Goal: Task Accomplishment & Management: Use online tool/utility

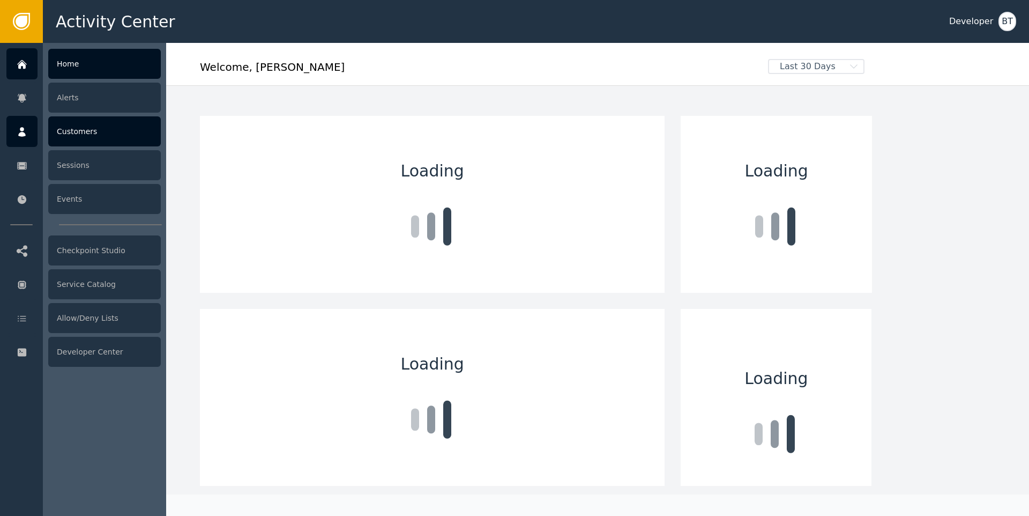
click at [24, 130] on icon at bounding box center [22, 132] width 11 height 12
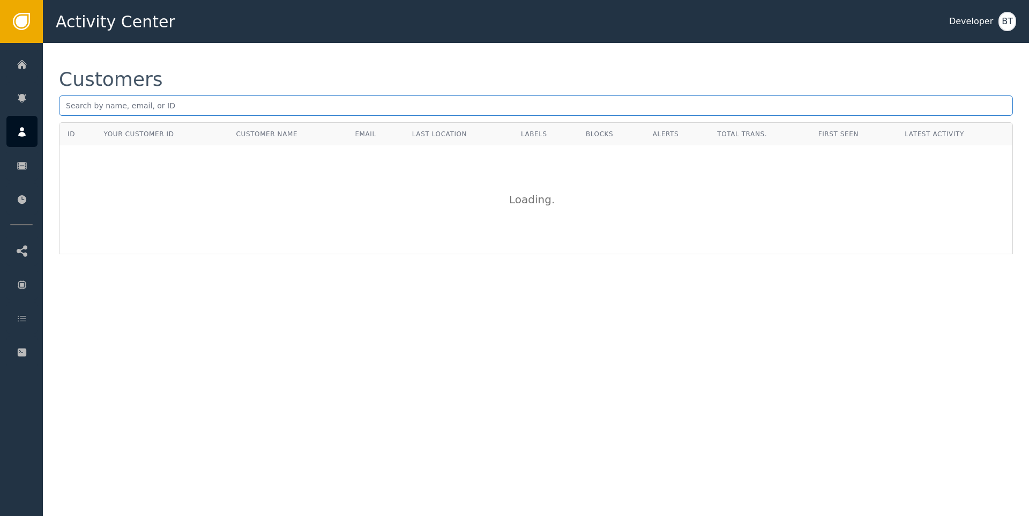
click at [122, 108] on input "text" at bounding box center [536, 105] width 954 height 20
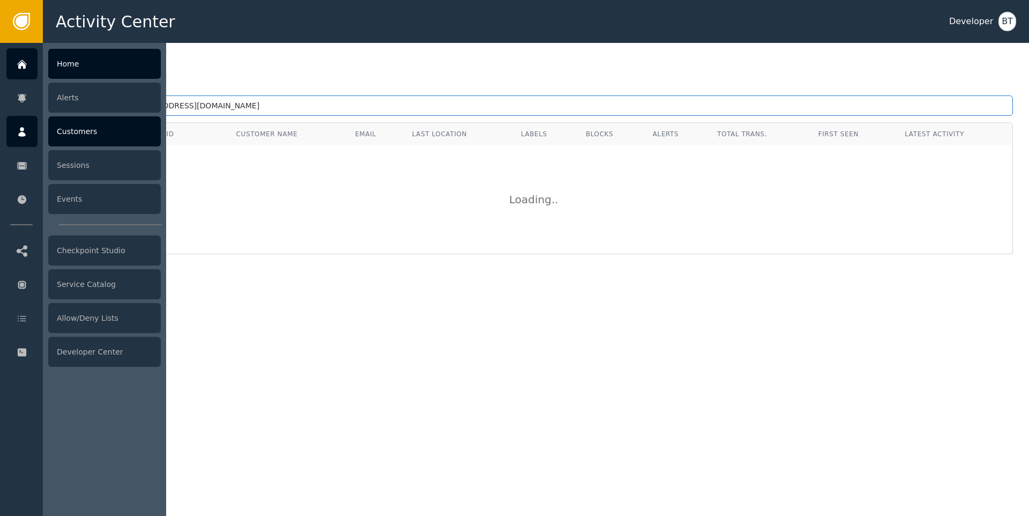
type input "[PERSON_NAME][EMAIL_ADDRESS][DOMAIN_NAME]"
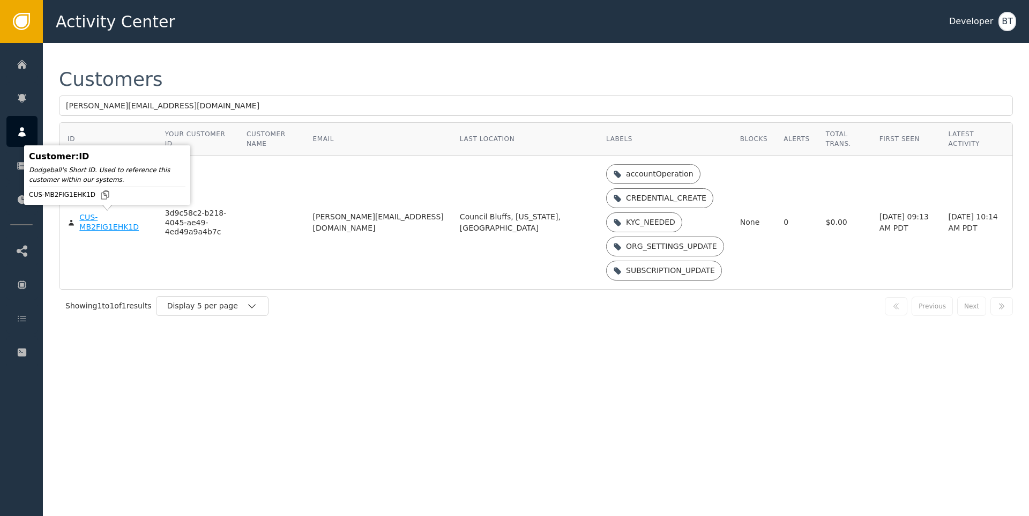
click at [81, 221] on div "CUS-MB2FIG1EHK1D" at bounding box center [113, 222] width 69 height 19
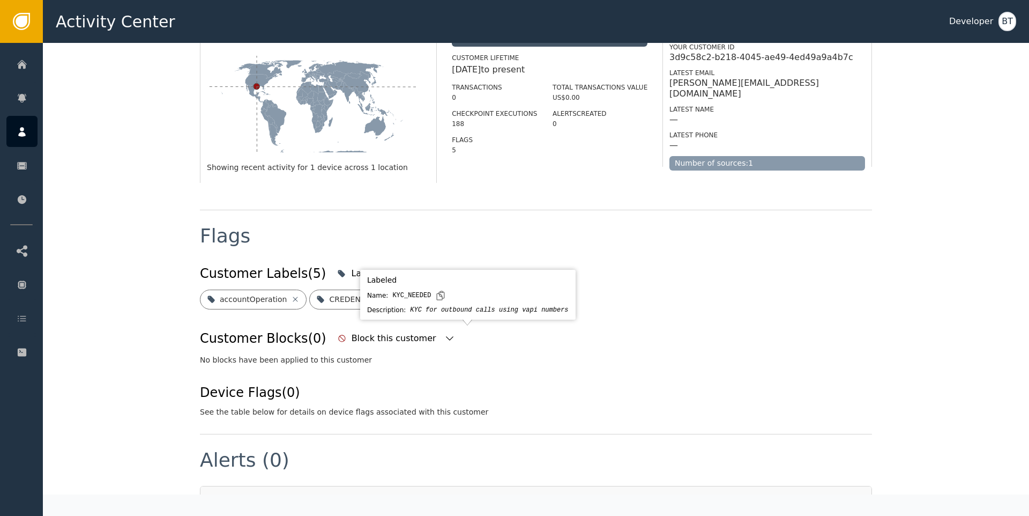
scroll to position [193, 0]
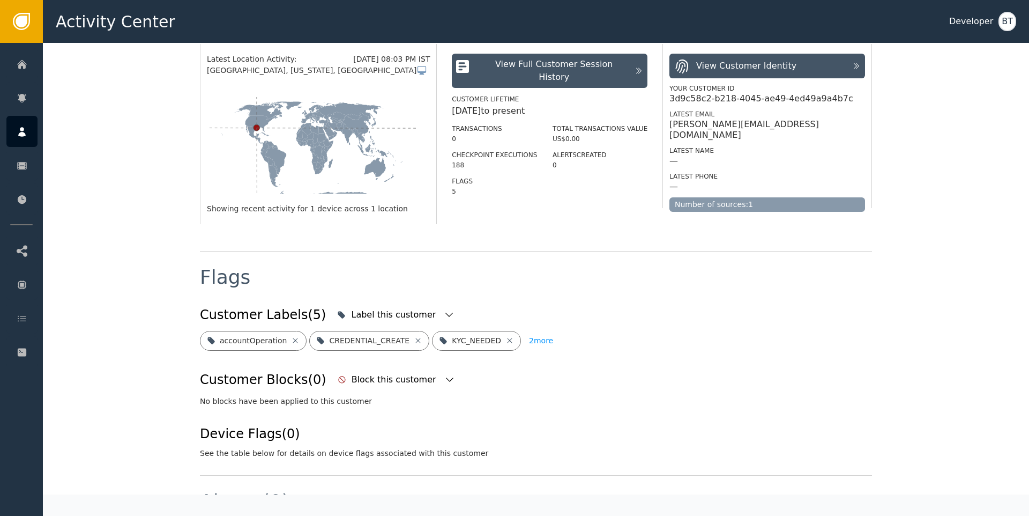
click at [530, 339] on button "2 more" at bounding box center [541, 341] width 24 height 20
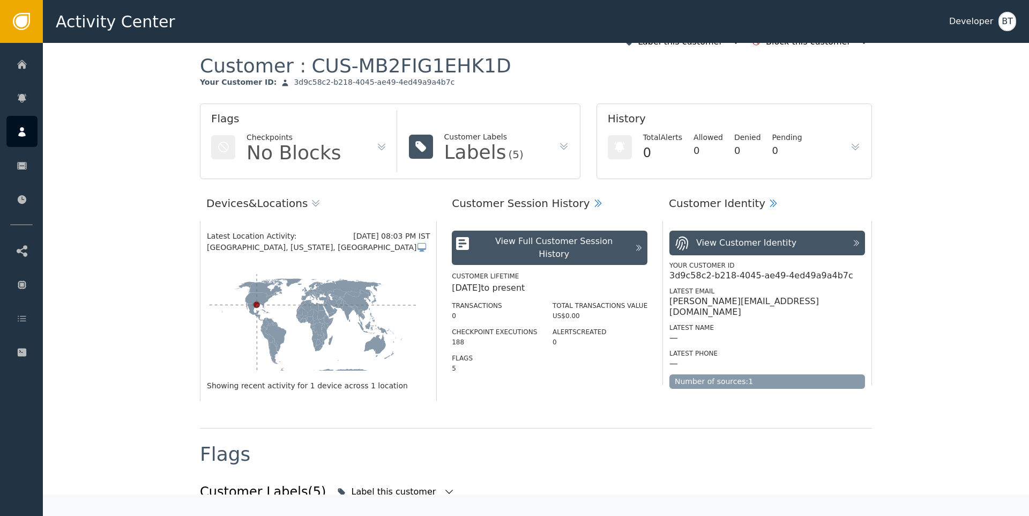
scroll to position [0, 0]
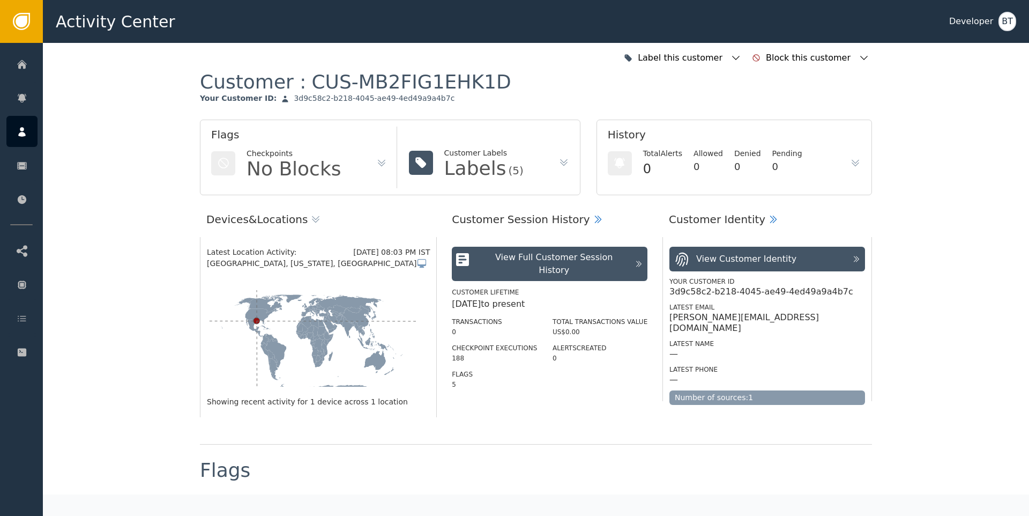
click at [310, 98] on div "3d9c58c2-b218-4045-ae49-4ed49a9a4b7c" at bounding box center [374, 99] width 161 height 10
copy div "3d9c58c2-b218-4045-ae49-4ed49a9a4b7c"
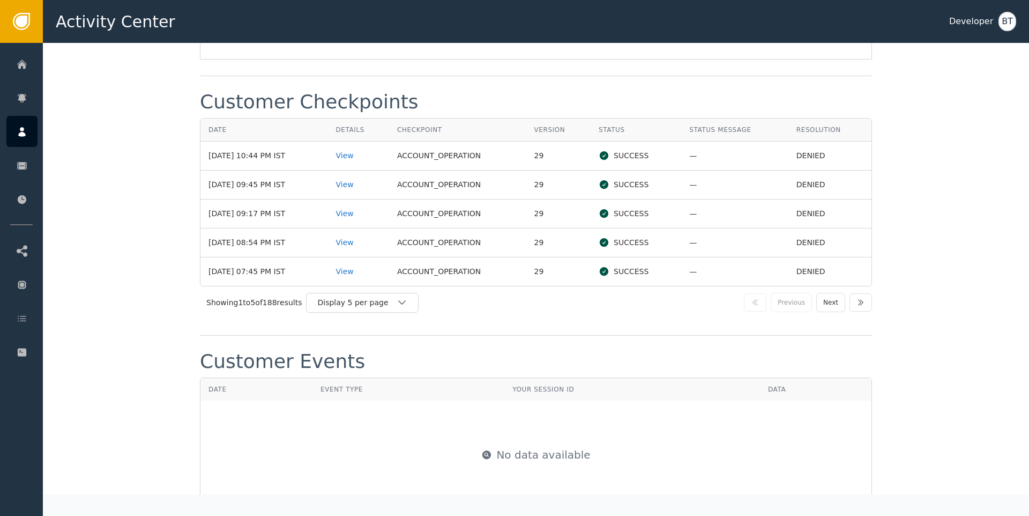
scroll to position [1172, 0]
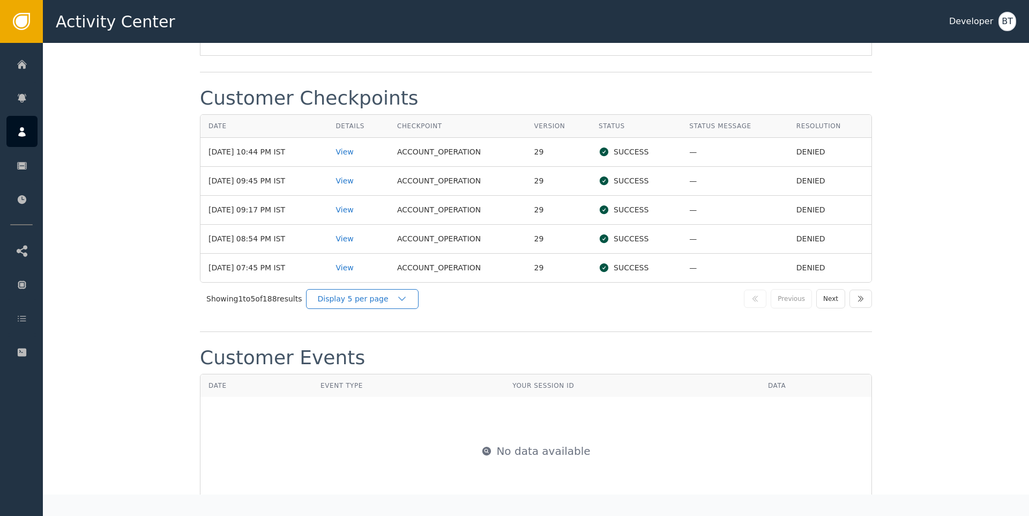
click at [360, 300] on div "Display 5 per page" at bounding box center [356, 298] width 79 height 11
click at [373, 343] on div "Display 25 per page" at bounding box center [365, 343] width 86 height 11
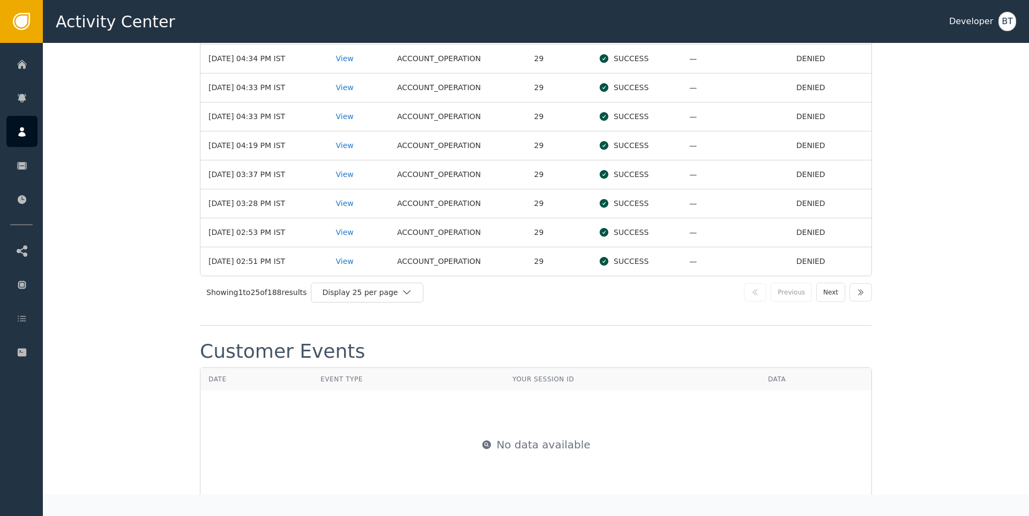
scroll to position [1806, 0]
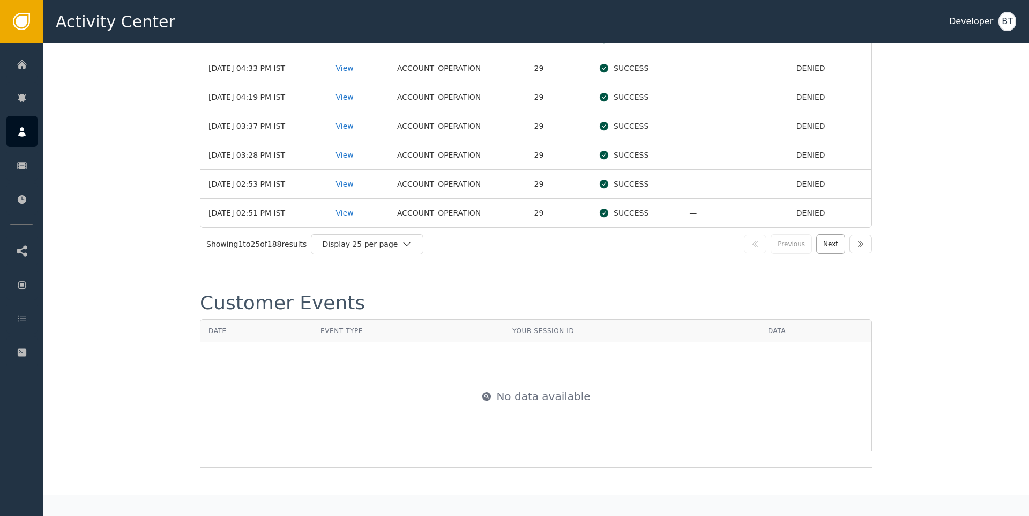
click at [831, 247] on button "Next" at bounding box center [831, 243] width 29 height 19
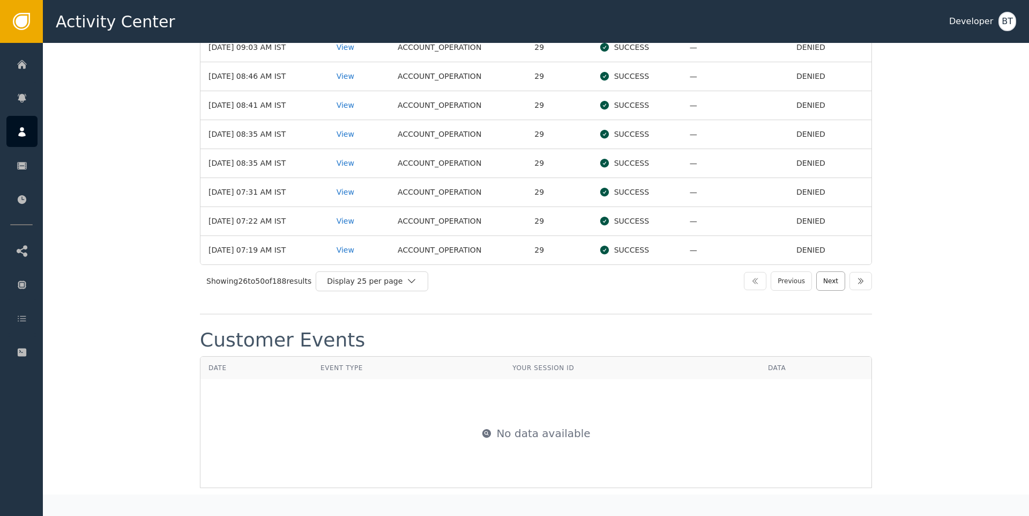
click at [827, 276] on button "Next" at bounding box center [831, 280] width 29 height 19
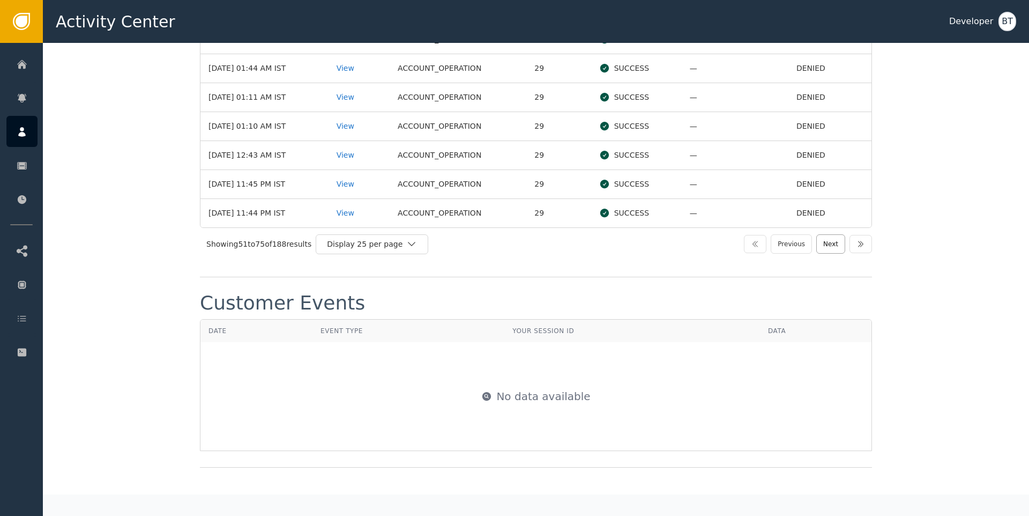
click at [822, 247] on button "Next" at bounding box center [831, 243] width 29 height 19
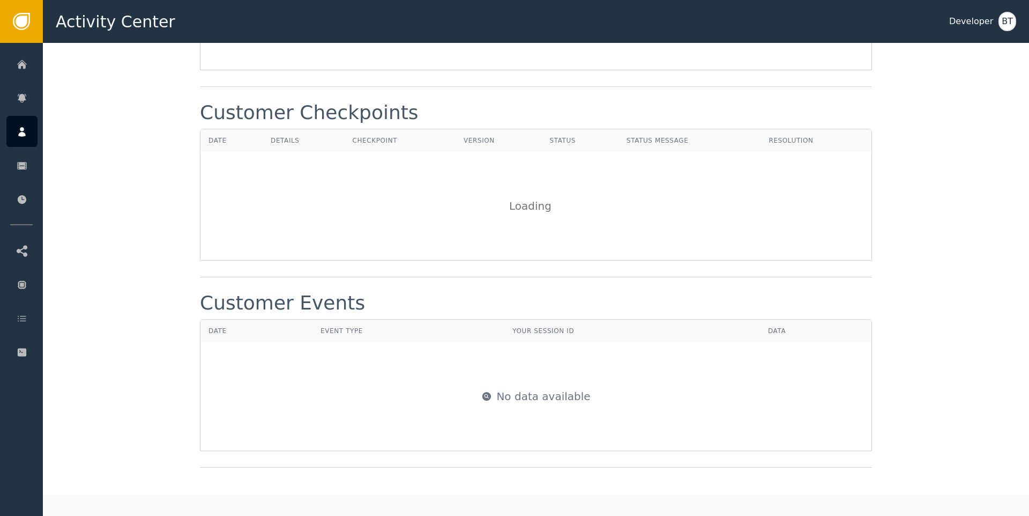
scroll to position [1806, 0]
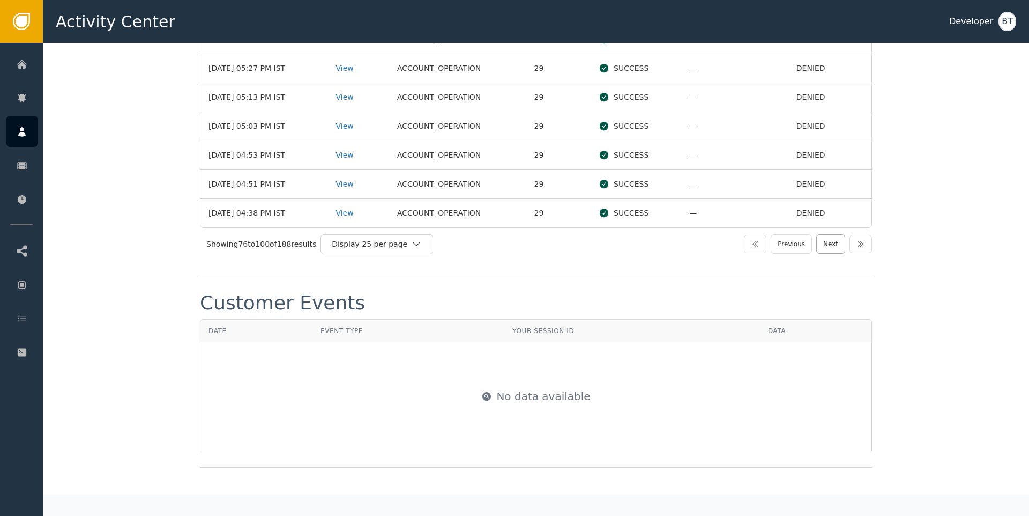
click at [826, 245] on button "Next" at bounding box center [831, 243] width 29 height 19
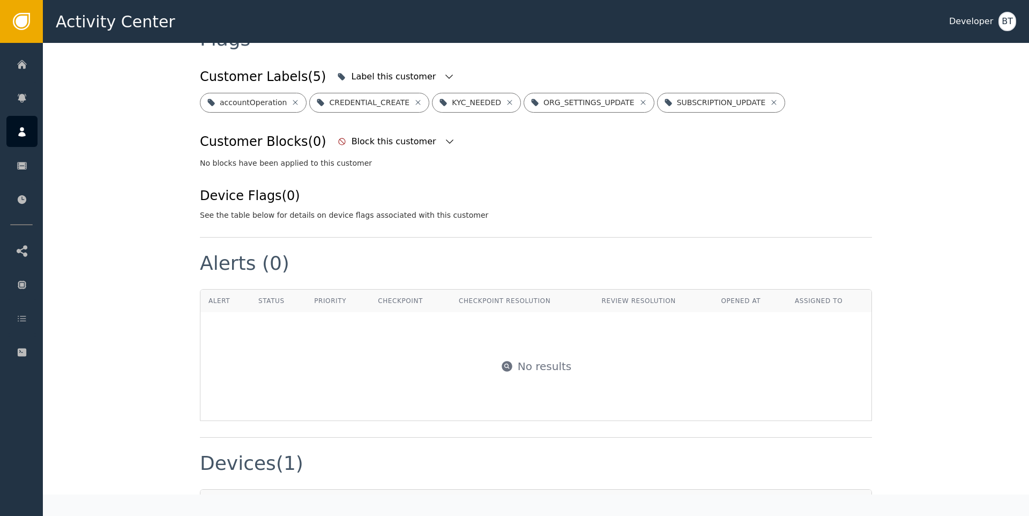
scroll to position [413, 0]
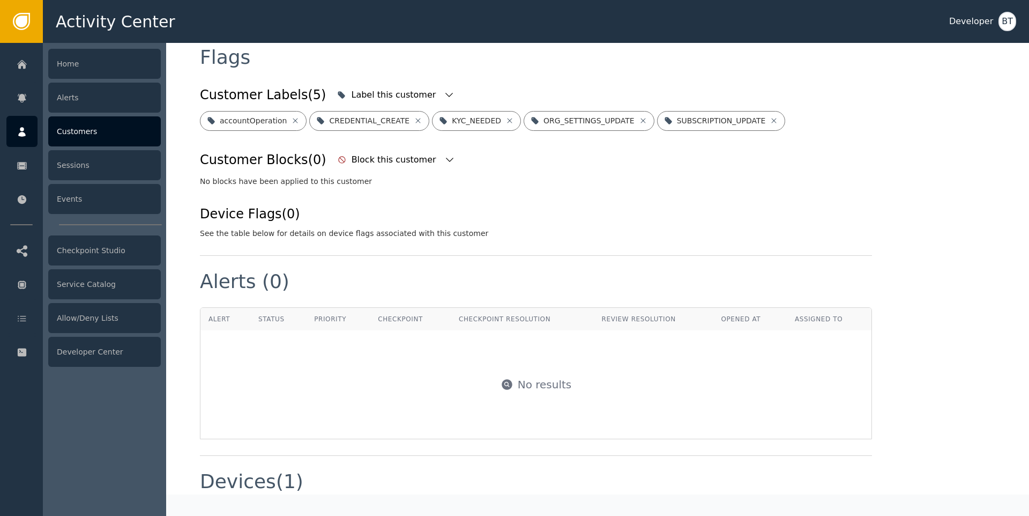
click at [19, 130] on icon at bounding box center [22, 132] width 11 height 12
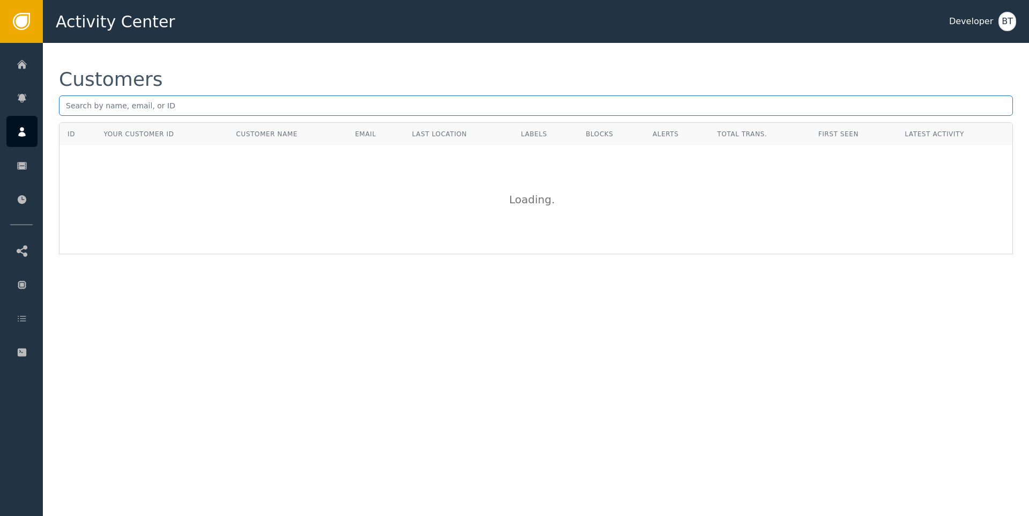
click at [149, 108] on input "text" at bounding box center [536, 105] width 954 height 20
click at [136, 108] on input "jplopezbottas" at bounding box center [536, 105] width 954 height 20
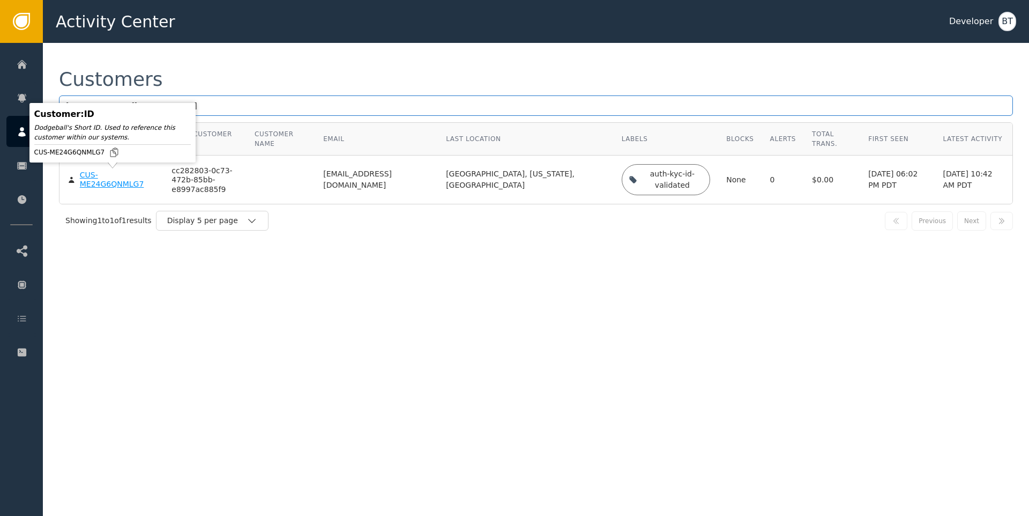
type input "[EMAIL_ADDRESS][DOMAIN_NAME]"
click at [96, 177] on div "CUS-ME24G6QNMLG7" at bounding box center [118, 179] width 76 height 19
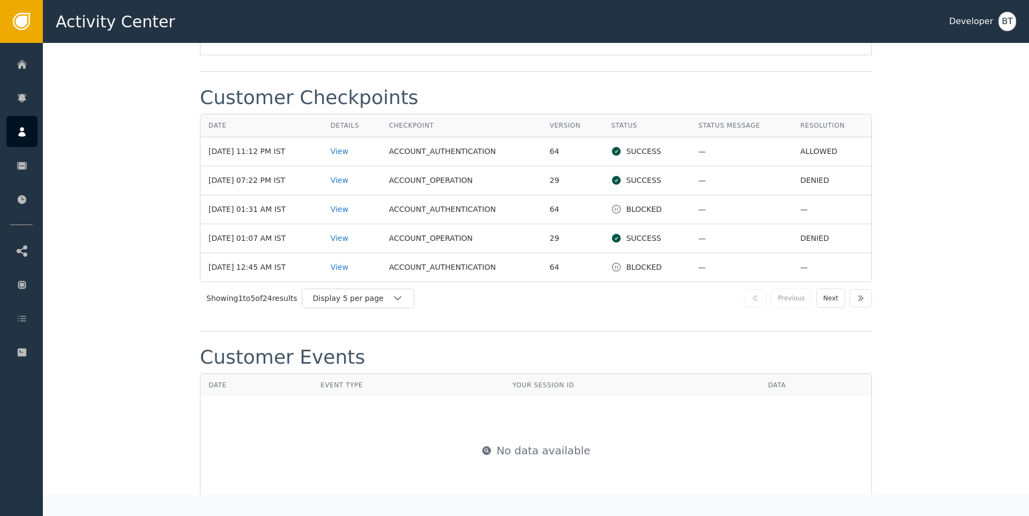
scroll to position [1338, 0]
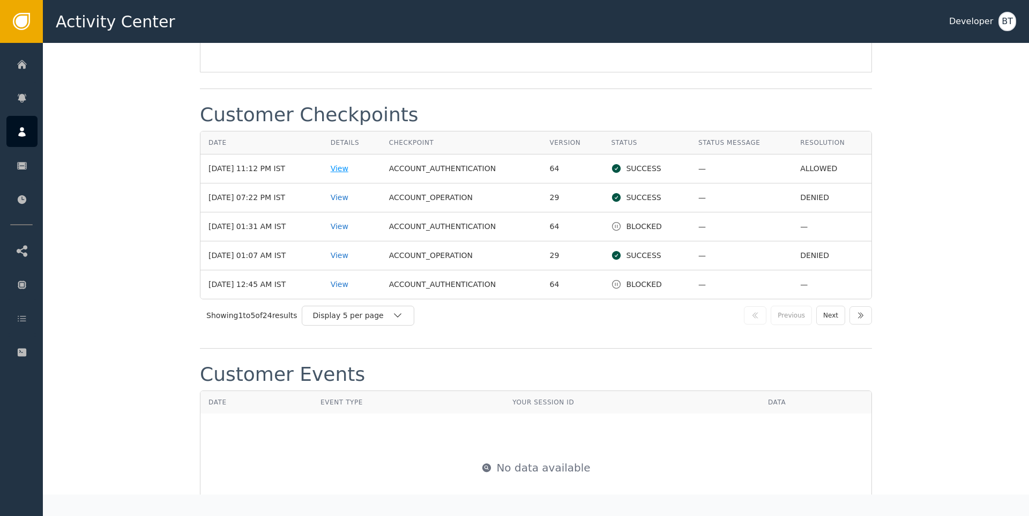
click at [357, 167] on div "View" at bounding box center [352, 168] width 42 height 11
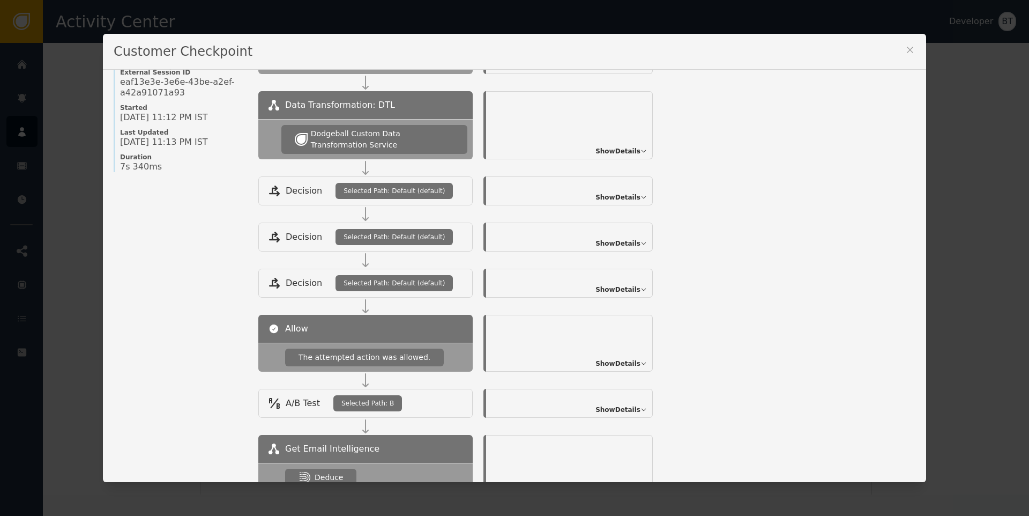
scroll to position [0, 0]
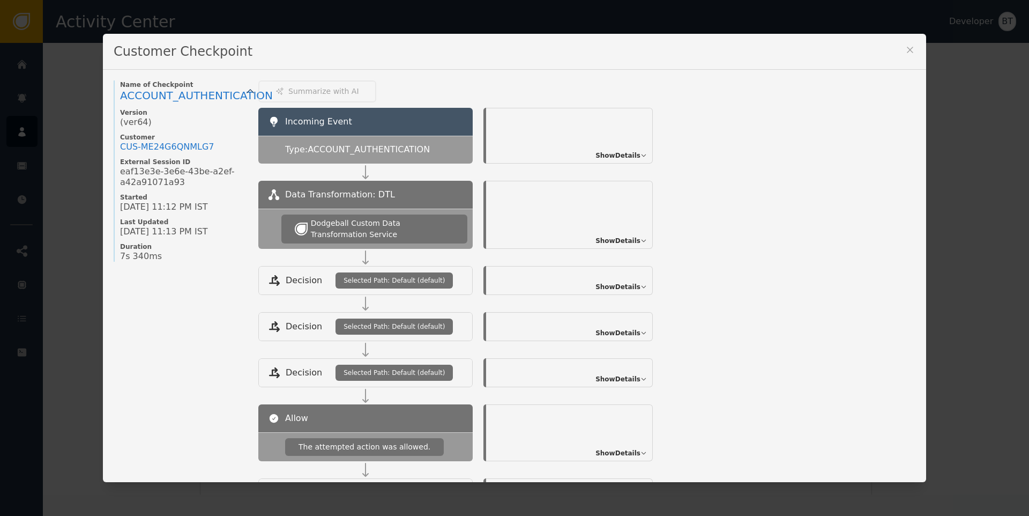
click at [905, 51] on icon at bounding box center [910, 50] width 11 height 11
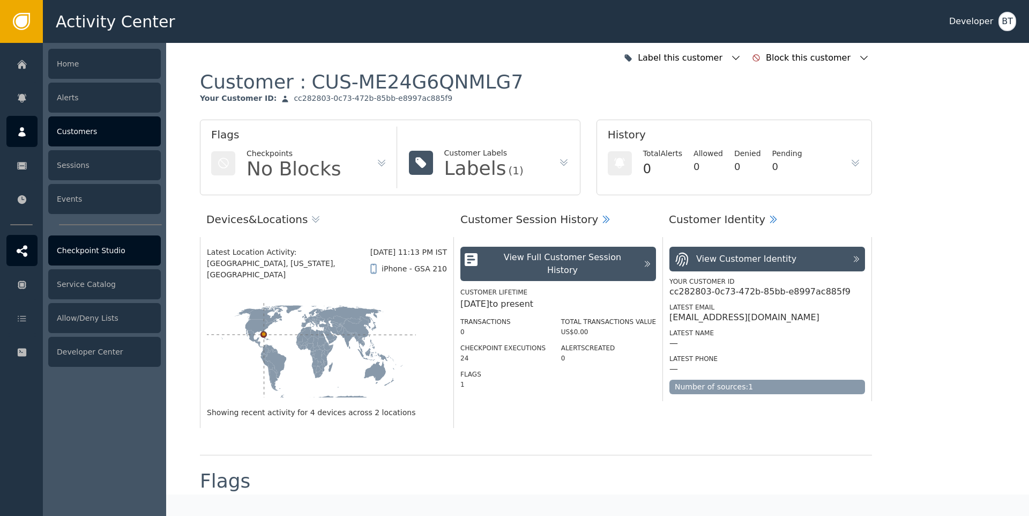
click at [103, 253] on div "Checkpoint Studio" at bounding box center [104, 250] width 113 height 30
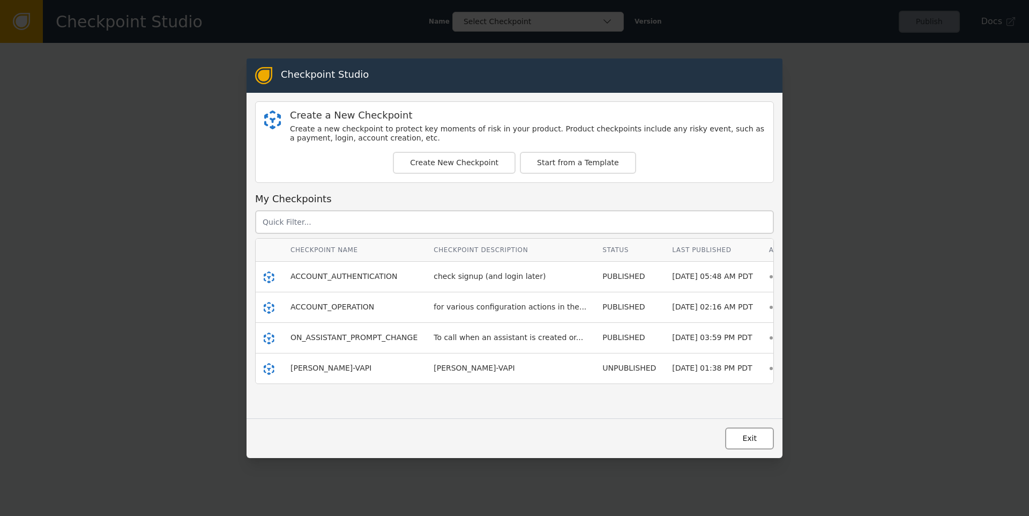
click at [751, 433] on button "Exit" at bounding box center [749, 438] width 49 height 22
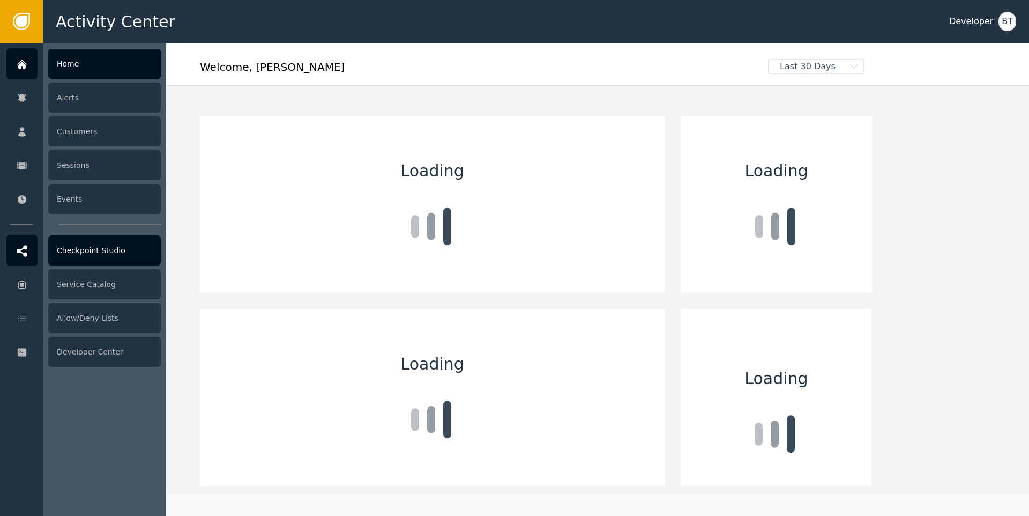
click at [109, 252] on div "Checkpoint Studio" at bounding box center [104, 250] width 113 height 30
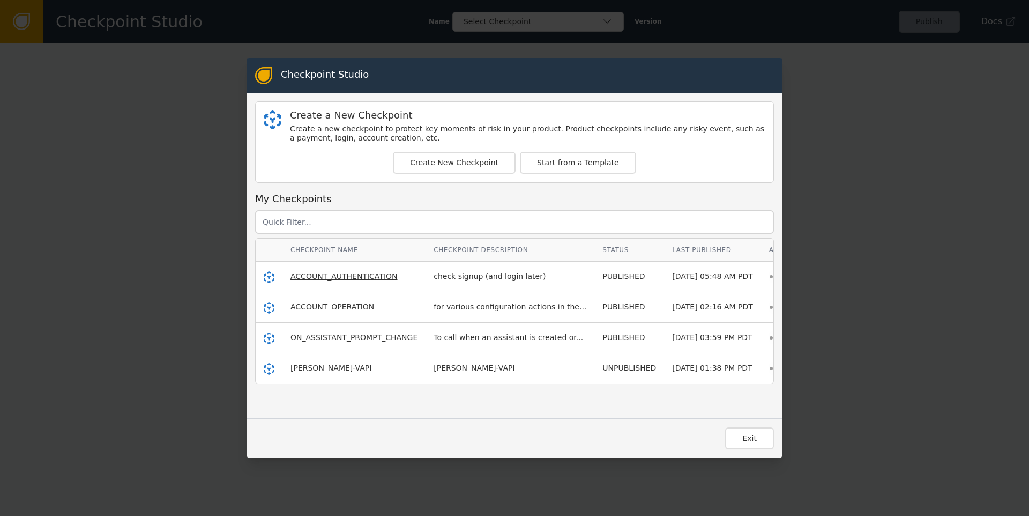
click at [345, 276] on span "ACCOUNT_AUTHENTICATION" at bounding box center [344, 276] width 107 height 9
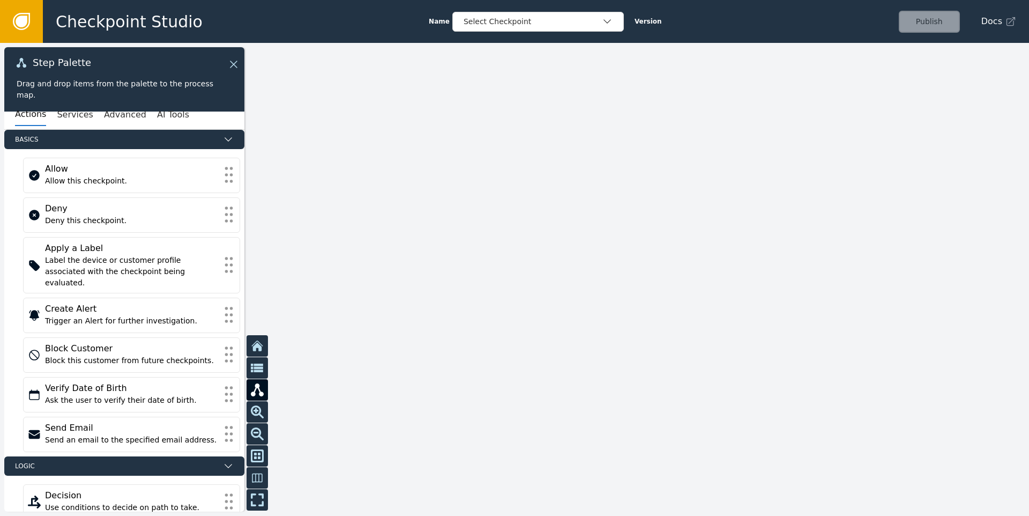
drag, startPoint x: 447, startPoint y: 290, endPoint x: 624, endPoint y: 211, distance: 193.9
click at [624, 210] on div at bounding box center [514, 279] width 1029 height 473
drag, startPoint x: 411, startPoint y: 352, endPoint x: 509, endPoint y: 312, distance: 106.0
click at [565, 288] on div at bounding box center [514, 279] width 1029 height 473
drag, startPoint x: 477, startPoint y: 314, endPoint x: 631, endPoint y: 244, distance: 168.9
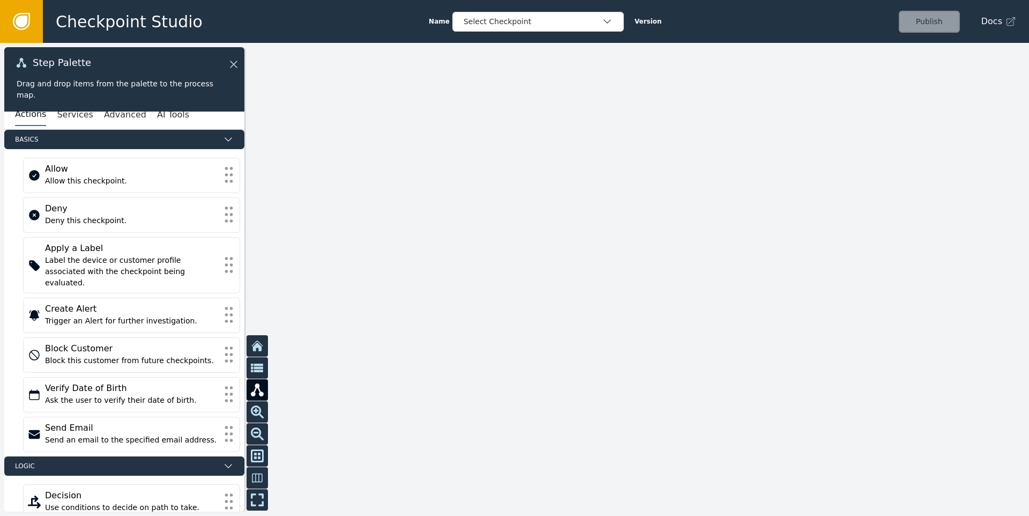
click at [627, 246] on div at bounding box center [514, 279] width 1029 height 473
drag, startPoint x: 477, startPoint y: 301, endPoint x: 642, endPoint y: 249, distance: 173.1
click at [622, 253] on div at bounding box center [514, 279] width 1029 height 473
click at [573, 24] on div "Select Checkpoint" at bounding box center [533, 21] width 138 height 11
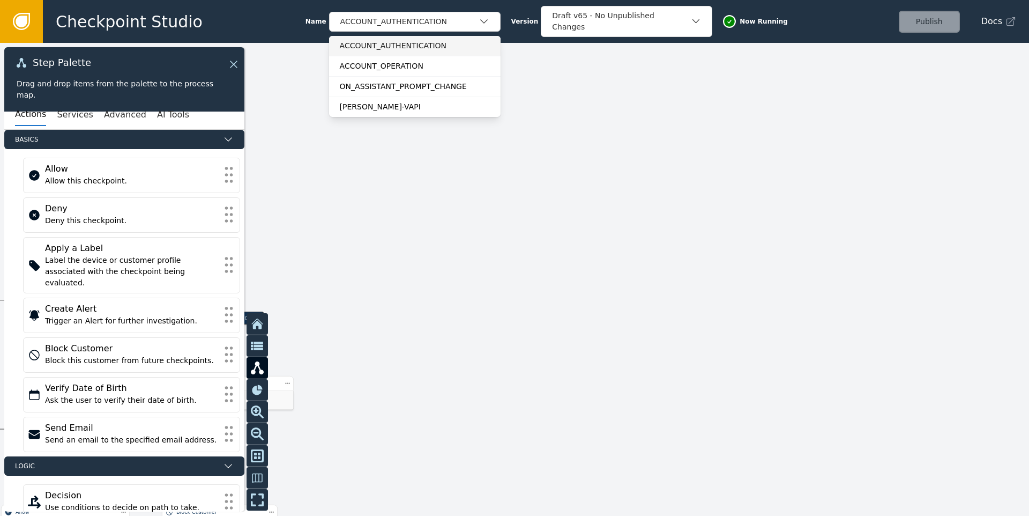
click at [440, 49] on div "ACCOUNT_AUTHENTICATION" at bounding box center [415, 45] width 150 height 11
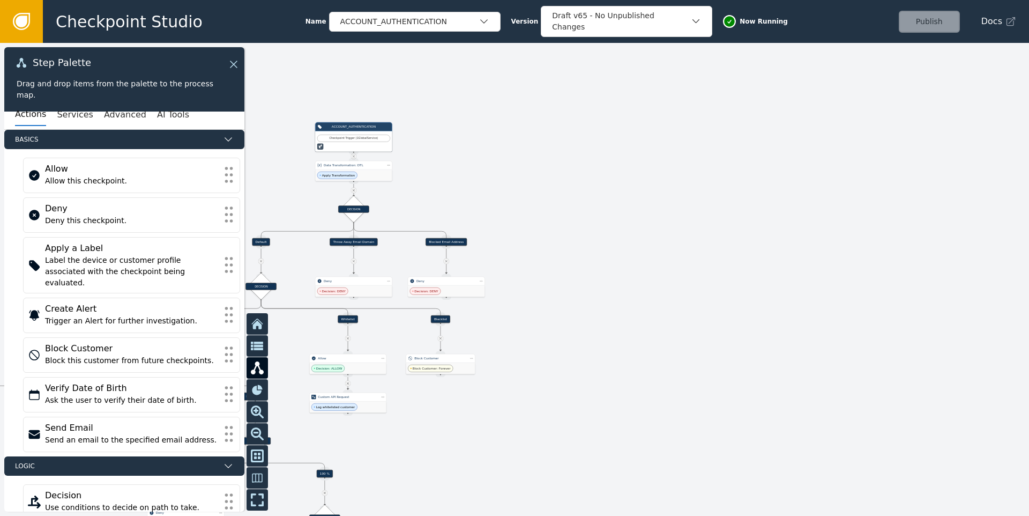
drag, startPoint x: 331, startPoint y: 207, endPoint x: 515, endPoint y: 154, distance: 191.6
click at [510, 155] on div at bounding box center [514, 279] width 1029 height 473
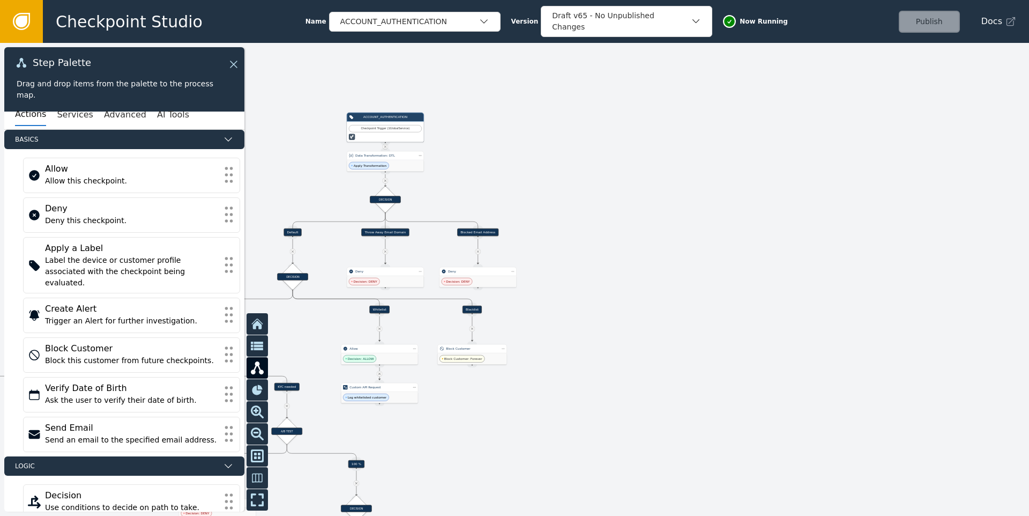
drag, startPoint x: 569, startPoint y: 290, endPoint x: 665, endPoint y: 226, distance: 115.7
click at [665, 226] on div at bounding box center [514, 279] width 1029 height 473
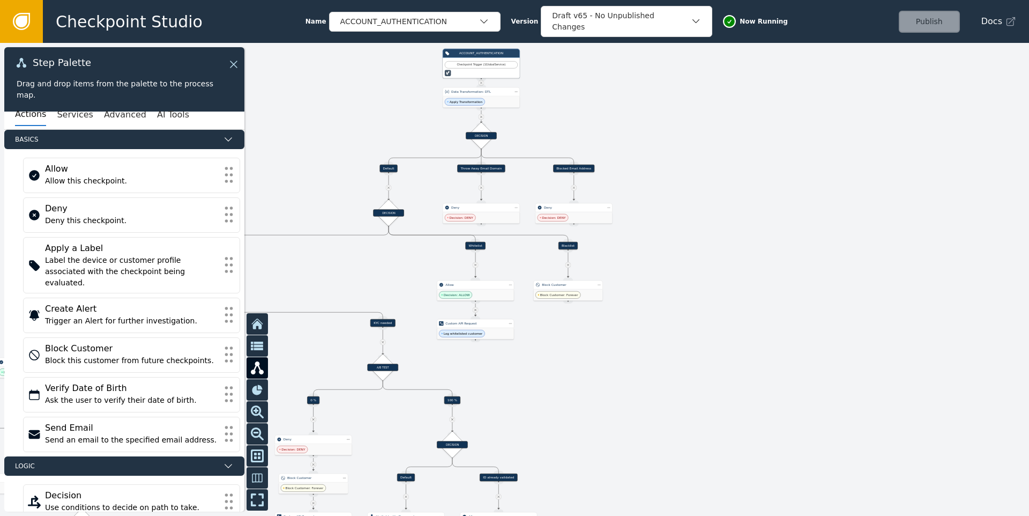
drag, startPoint x: 556, startPoint y: 374, endPoint x: 623, endPoint y: 309, distance: 92.9
click at [623, 309] on div at bounding box center [514, 279] width 1029 height 473
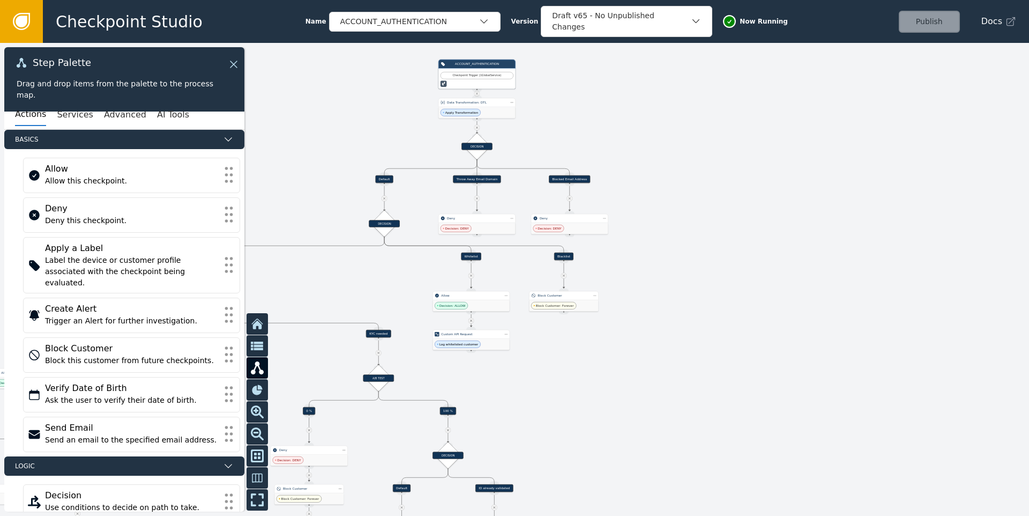
drag, startPoint x: 681, startPoint y: 307, endPoint x: 605, endPoint y: 379, distance: 105.0
click at [606, 384] on div at bounding box center [514, 279] width 1029 height 473
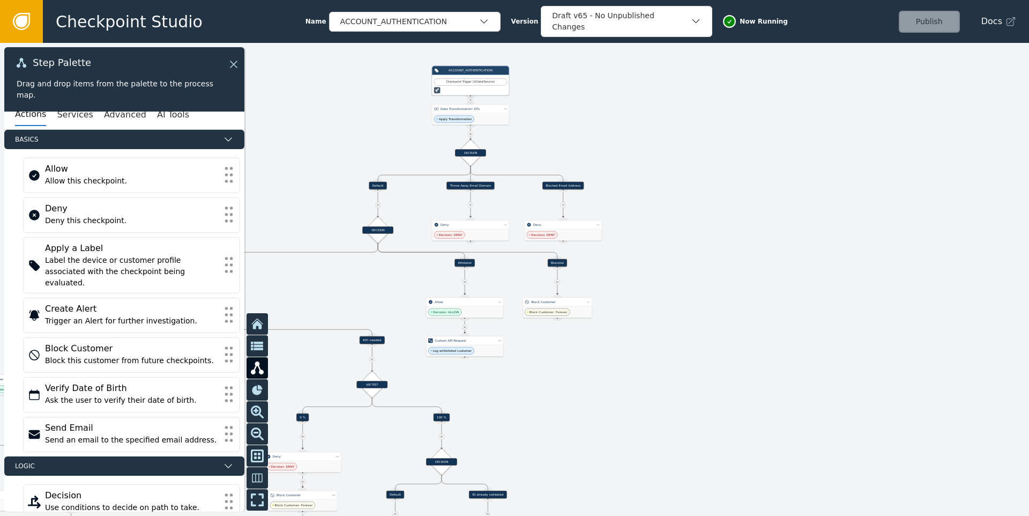
drag, startPoint x: 561, startPoint y: 361, endPoint x: 758, endPoint y: 296, distance: 207.7
click at [733, 299] on div at bounding box center [514, 279] width 1029 height 473
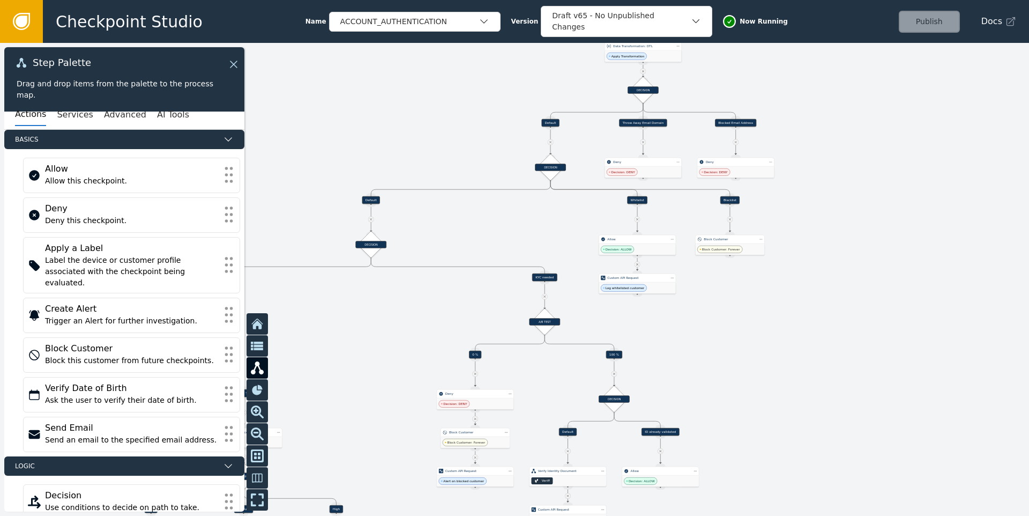
drag, startPoint x: 443, startPoint y: 316, endPoint x: 477, endPoint y: 312, distance: 33.5
click at [477, 312] on div at bounding box center [514, 279] width 1029 height 473
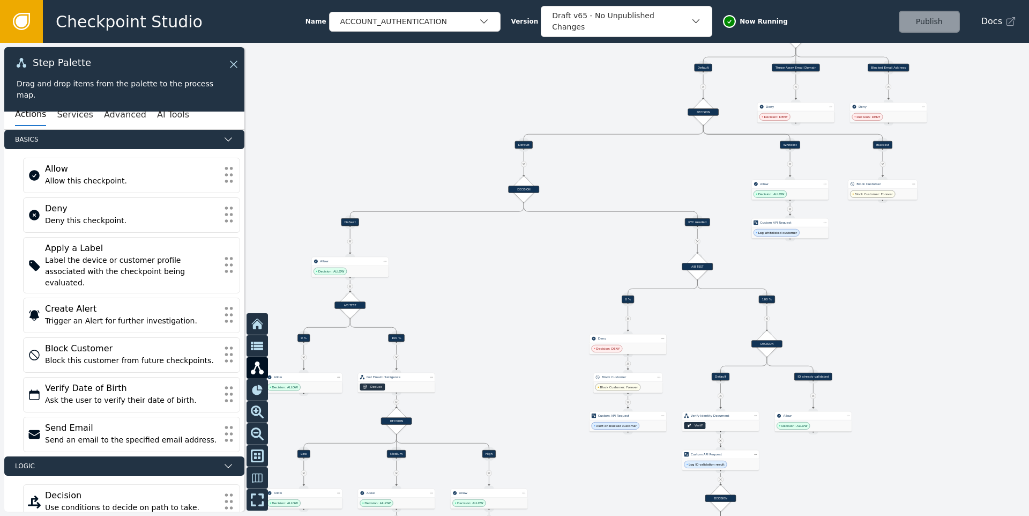
drag, startPoint x: 509, startPoint y: 281, endPoint x: 521, endPoint y: 257, distance: 27.1
click at [521, 257] on div at bounding box center [514, 279] width 1029 height 473
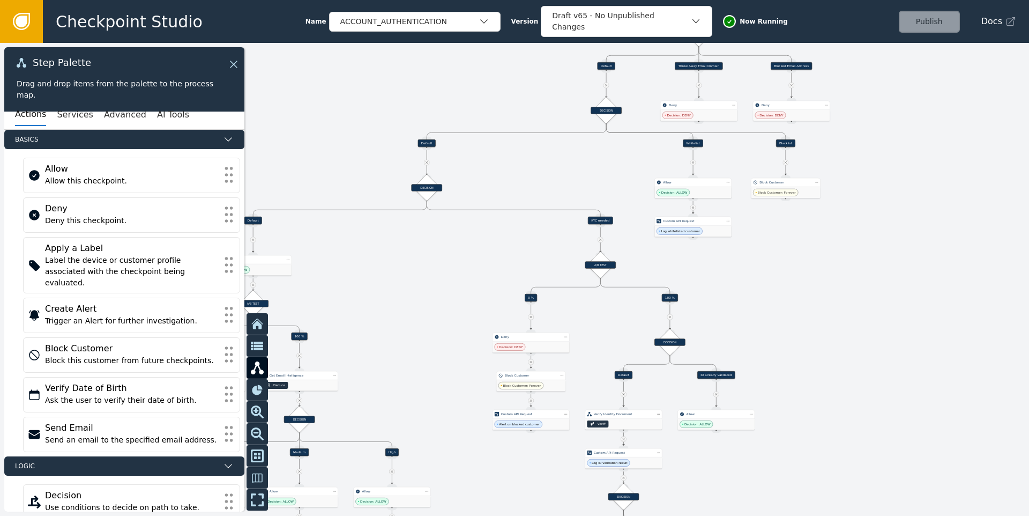
drag, startPoint x: 539, startPoint y: 268, endPoint x: 462, endPoint y: 262, distance: 77.4
click at [463, 263] on div at bounding box center [514, 279] width 1029 height 473
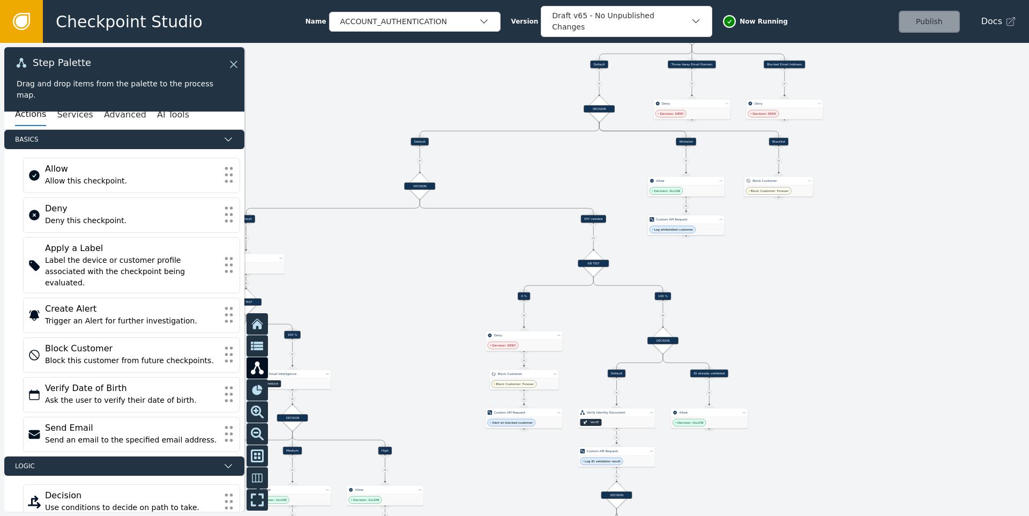
click at [592, 218] on div "KYC needed" at bounding box center [593, 219] width 25 height 8
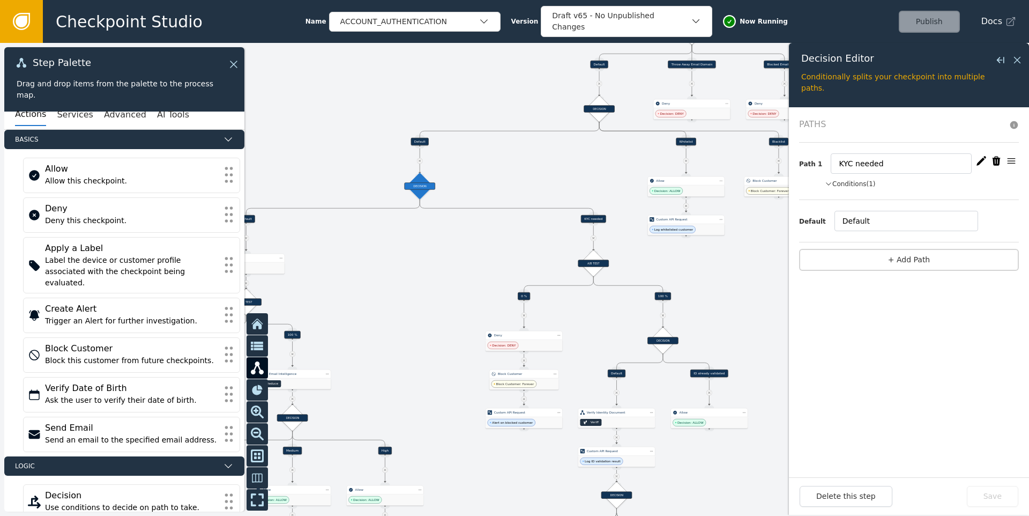
click at [844, 180] on button "Conditions (1)" at bounding box center [850, 184] width 51 height 10
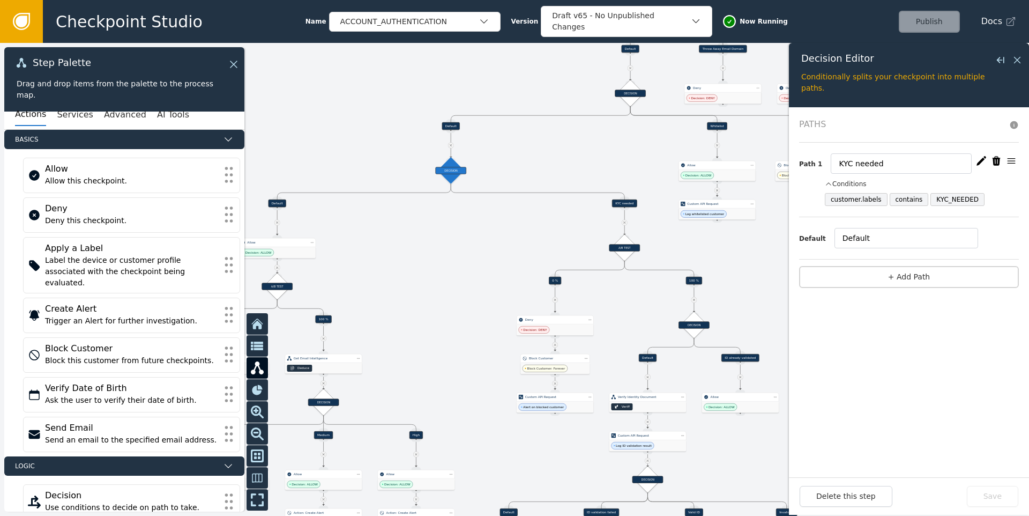
drag, startPoint x: 367, startPoint y: 332, endPoint x: 514, endPoint y: 263, distance: 162.6
click at [515, 261] on div at bounding box center [514, 279] width 1029 height 473
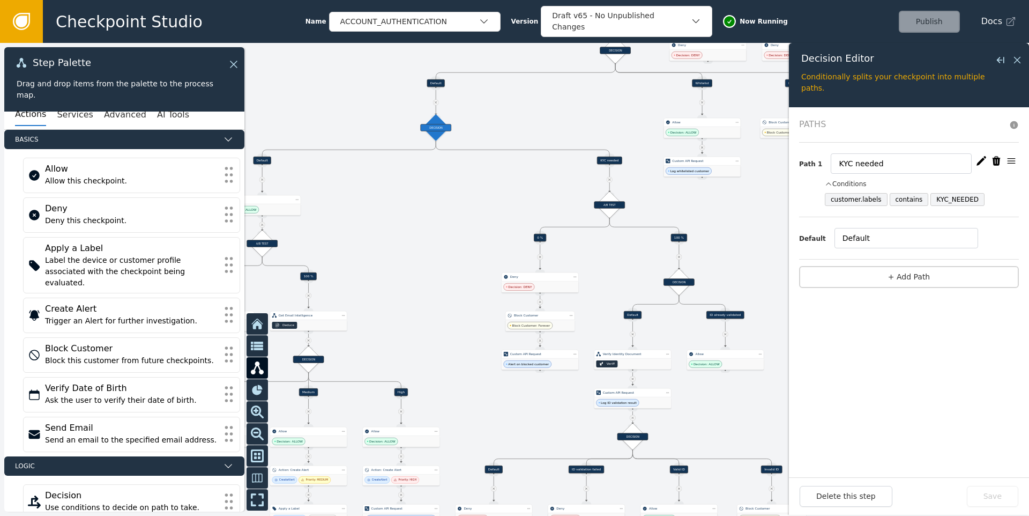
drag, startPoint x: 538, startPoint y: 307, endPoint x: 398, endPoint y: 325, distance: 141.1
click at [398, 325] on div at bounding box center [514, 279] width 1029 height 473
click at [454, 20] on div "ACCOUNT_AUTHENTICATION" at bounding box center [409, 21] width 138 height 11
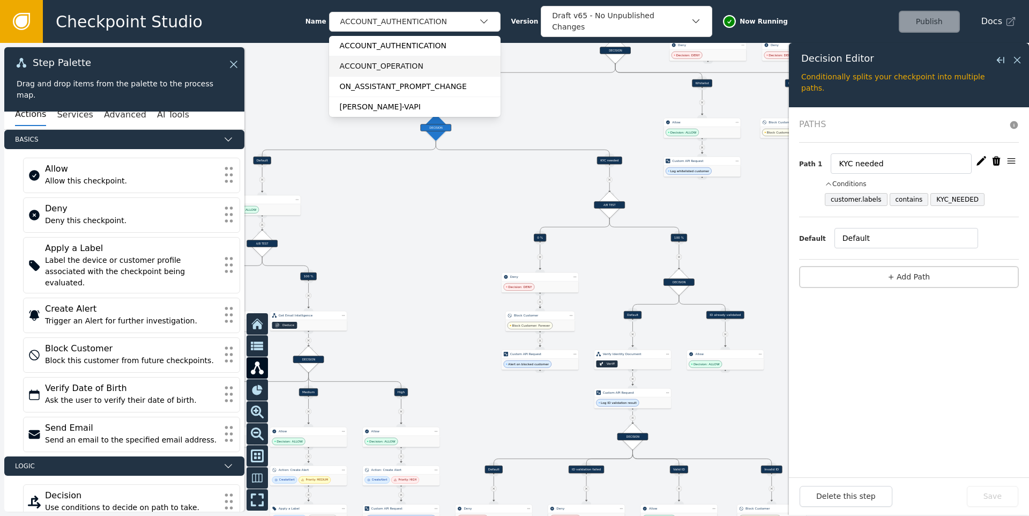
click at [394, 63] on div "ACCOUNT_OPERATION" at bounding box center [415, 66] width 150 height 11
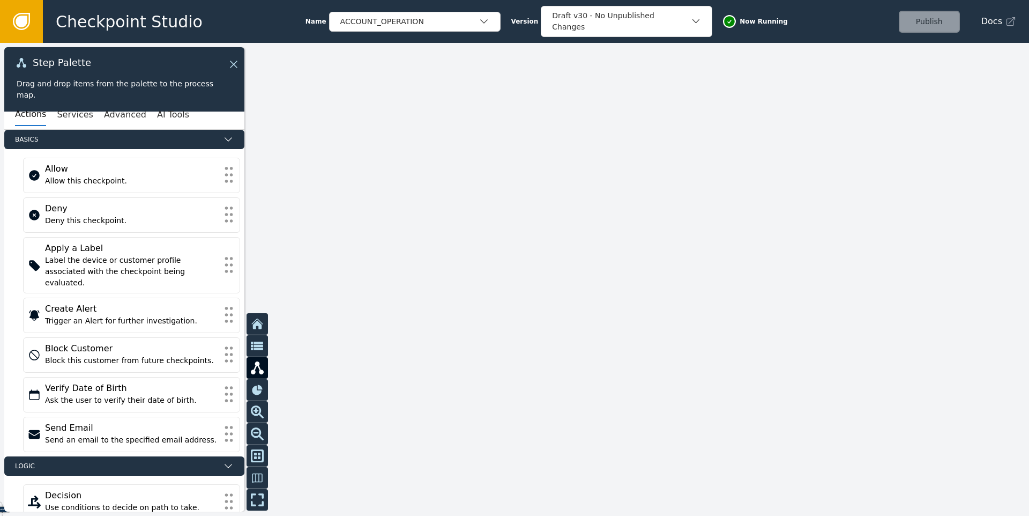
drag, startPoint x: 390, startPoint y: 275, endPoint x: 664, endPoint y: 182, distance: 289.2
click at [663, 182] on div at bounding box center [514, 279] width 1029 height 473
drag, startPoint x: 593, startPoint y: 205, endPoint x: 614, endPoint y: 201, distance: 21.2
click at [614, 201] on div at bounding box center [514, 279] width 1029 height 473
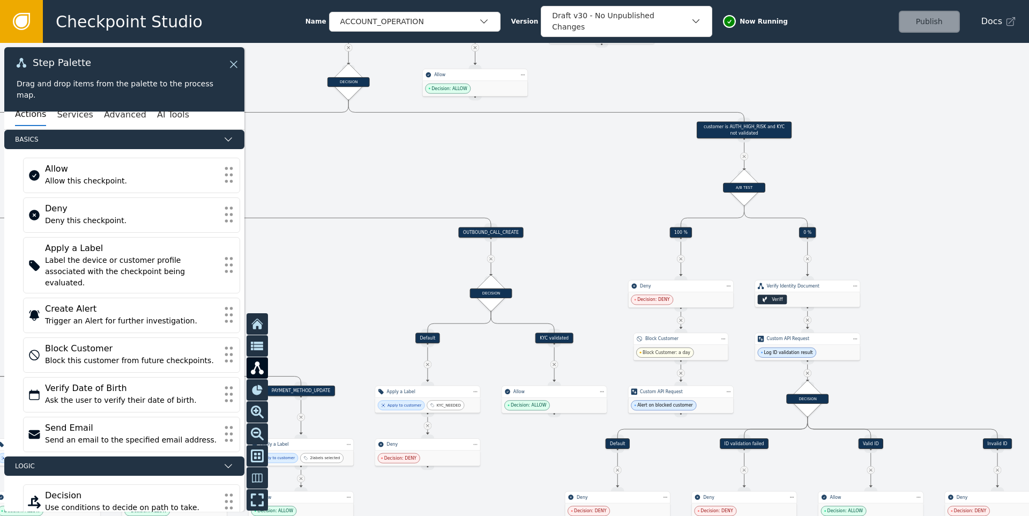
drag, startPoint x: 574, startPoint y: 268, endPoint x: 573, endPoint y: 185, distance: 83.1
click at [574, 185] on div at bounding box center [514, 279] width 1029 height 473
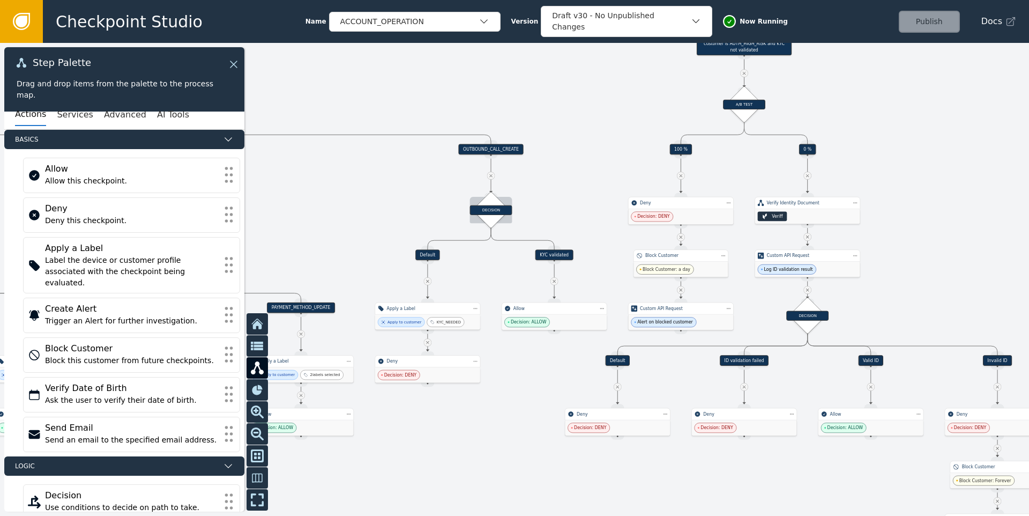
click at [493, 212] on div "DECISION" at bounding box center [491, 210] width 42 height 10
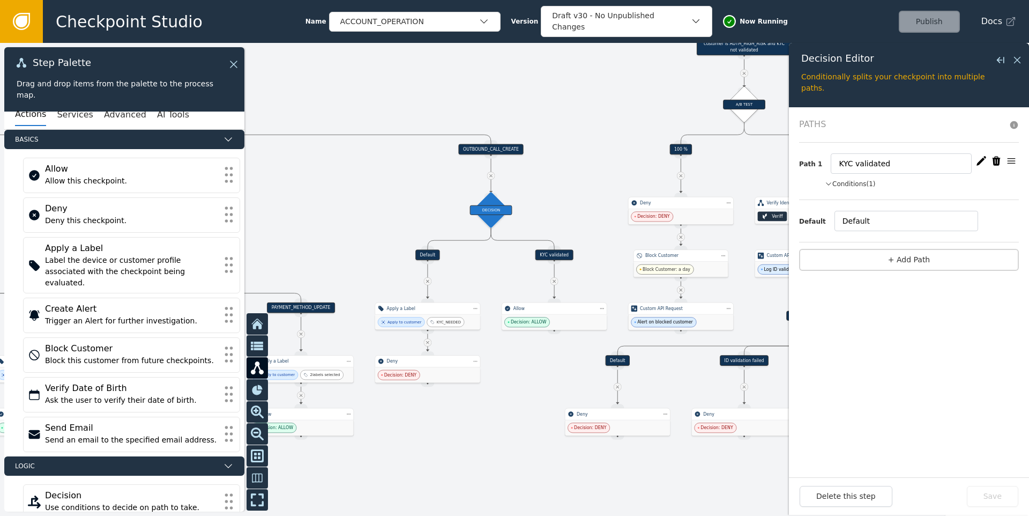
click at [854, 183] on button "Conditions (1)" at bounding box center [850, 184] width 51 height 10
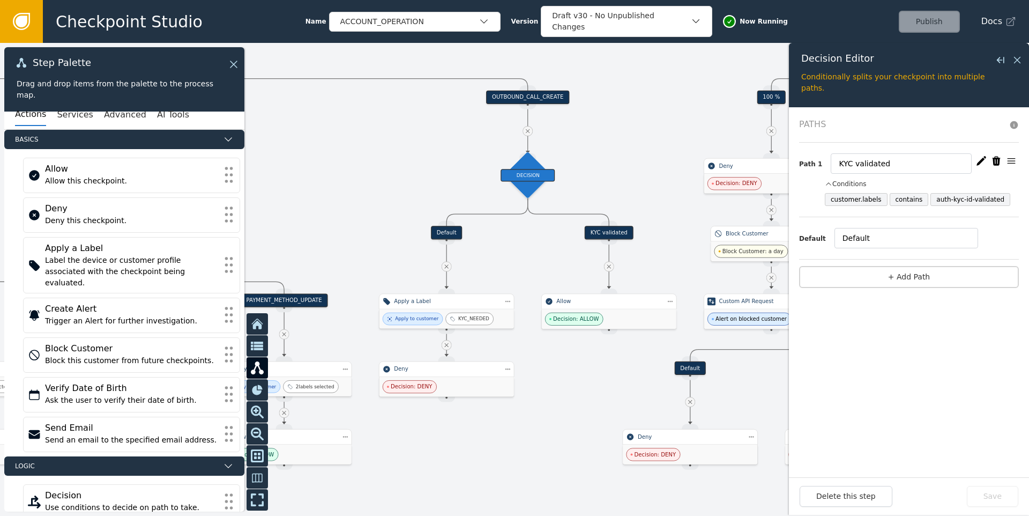
drag, startPoint x: 550, startPoint y: 209, endPoint x: 606, endPoint y: 164, distance: 72.8
click at [606, 164] on div at bounding box center [514, 279] width 1029 height 473
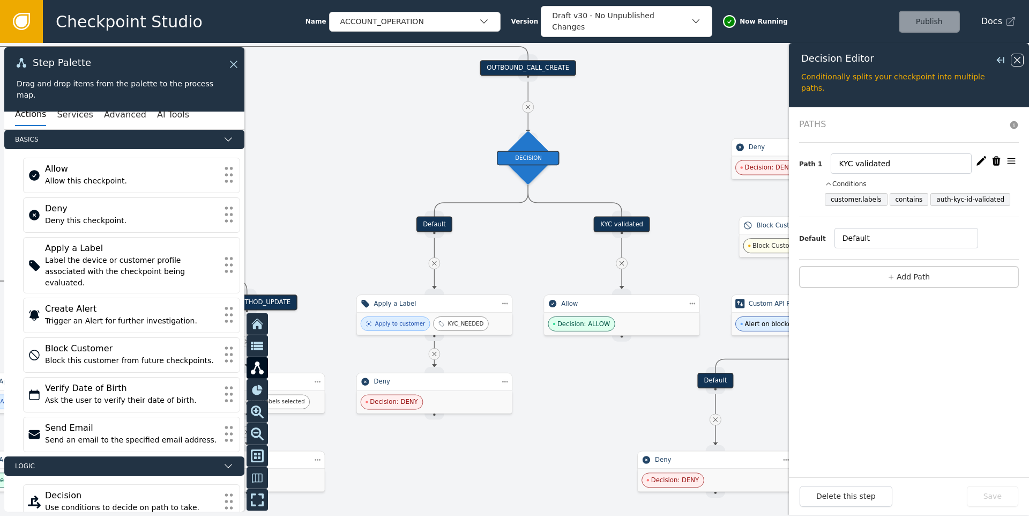
click at [1018, 61] on icon at bounding box center [1017, 60] width 6 height 6
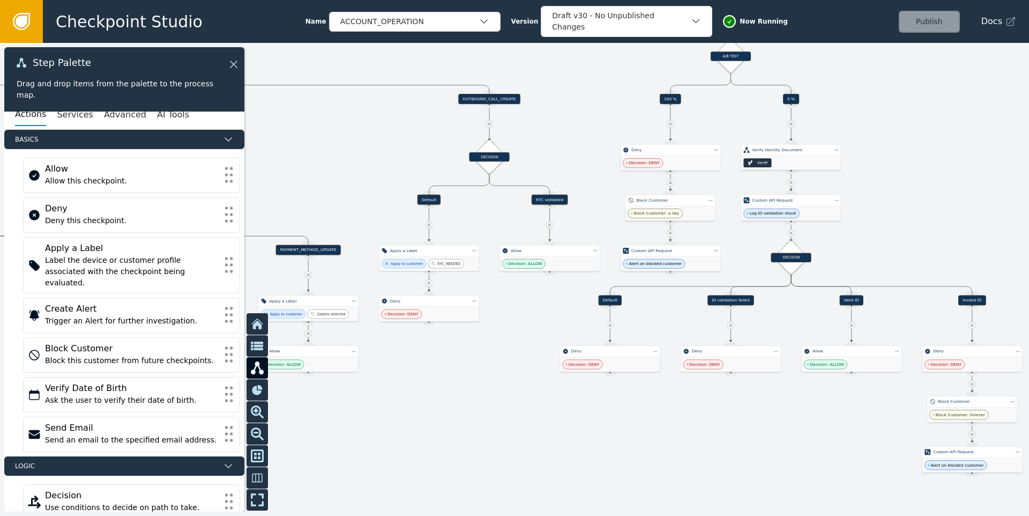
drag, startPoint x: 348, startPoint y: 152, endPoint x: 563, endPoint y: 157, distance: 215.1
click at [559, 157] on div at bounding box center [514, 279] width 1029 height 473
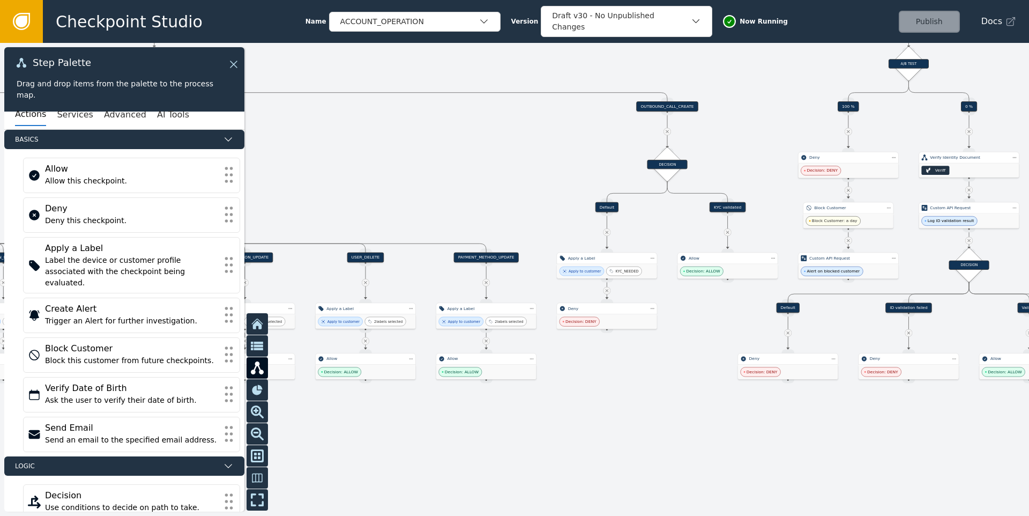
drag, startPoint x: 385, startPoint y: 143, endPoint x: 562, endPoint y: 154, distance: 177.8
click at [535, 153] on div at bounding box center [514, 279] width 1029 height 473
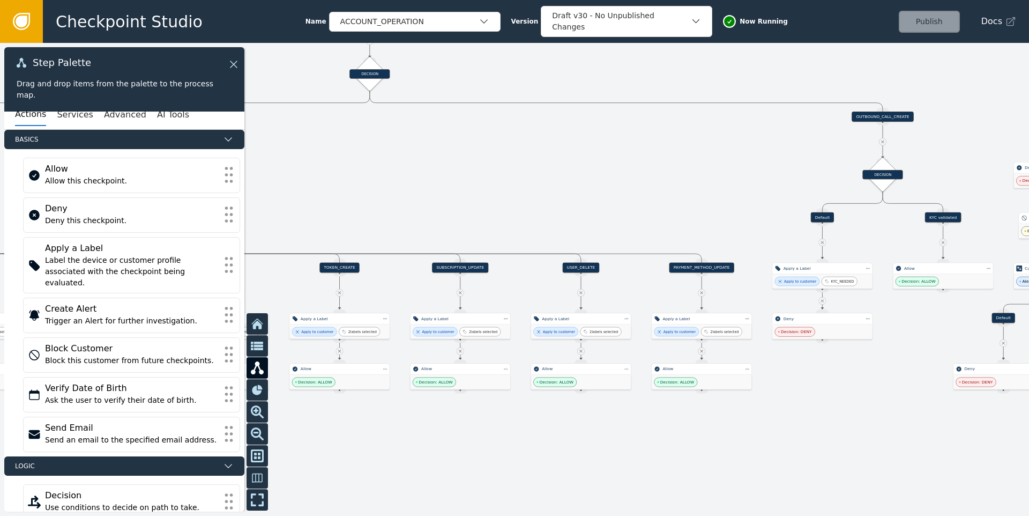
drag, startPoint x: 447, startPoint y: 152, endPoint x: 409, endPoint y: 178, distance: 45.9
click at [417, 177] on div at bounding box center [514, 279] width 1029 height 473
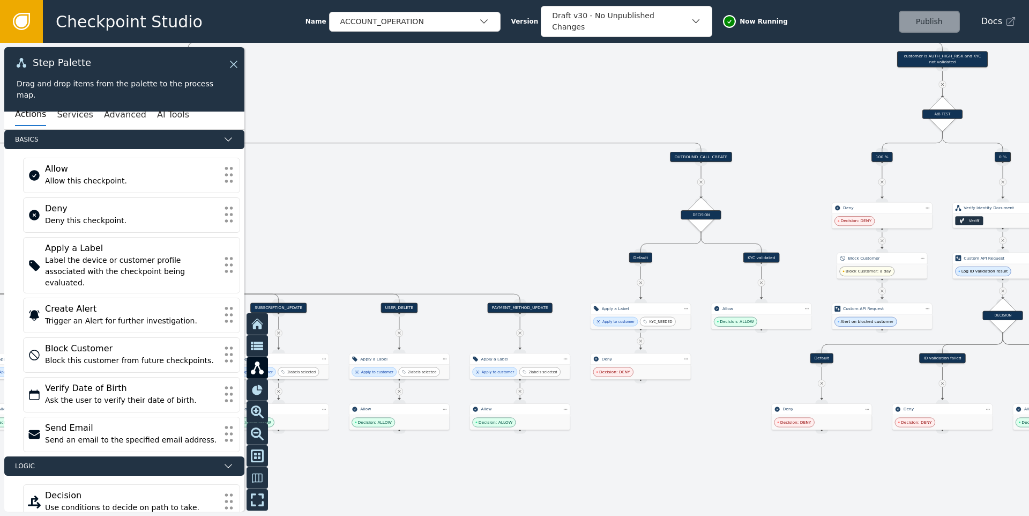
drag, startPoint x: 460, startPoint y: 192, endPoint x: 330, endPoint y: 210, distance: 131.6
click at [330, 210] on div at bounding box center [514, 279] width 1029 height 473
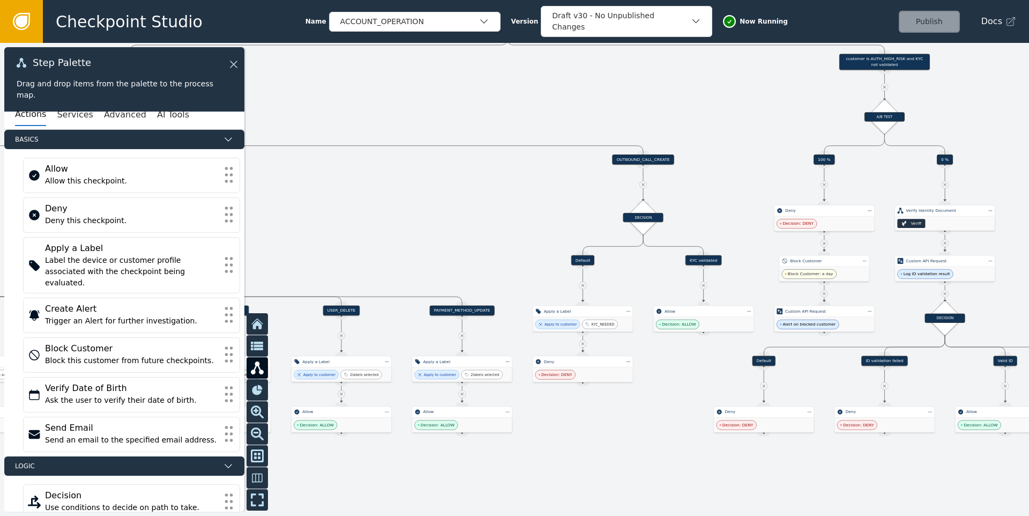
drag, startPoint x: 447, startPoint y: 214, endPoint x: 360, endPoint y: 204, distance: 86.9
click at [360, 204] on div at bounding box center [514, 279] width 1029 height 473
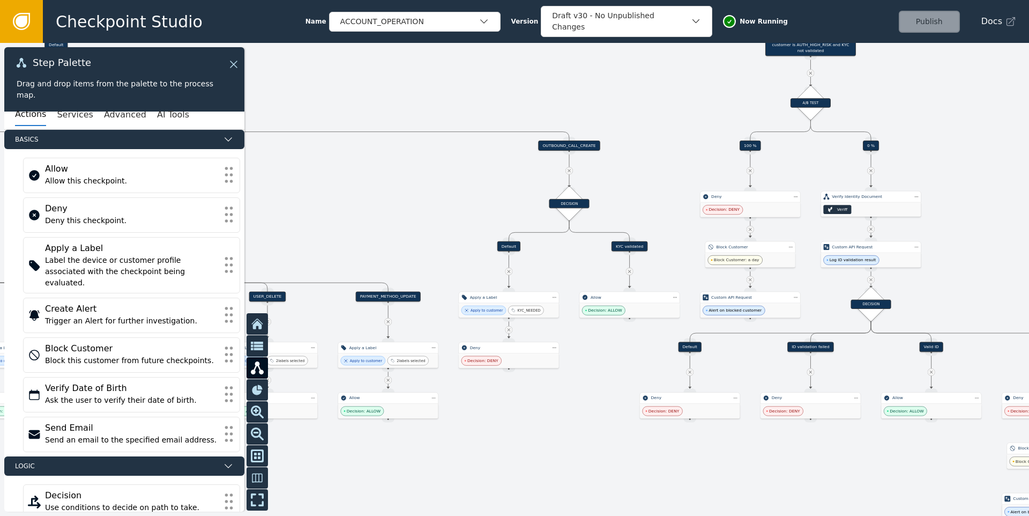
drag, startPoint x: 453, startPoint y: 202, endPoint x: 572, endPoint y: 190, distance: 119.1
click at [572, 190] on div at bounding box center [514, 279] width 1029 height 473
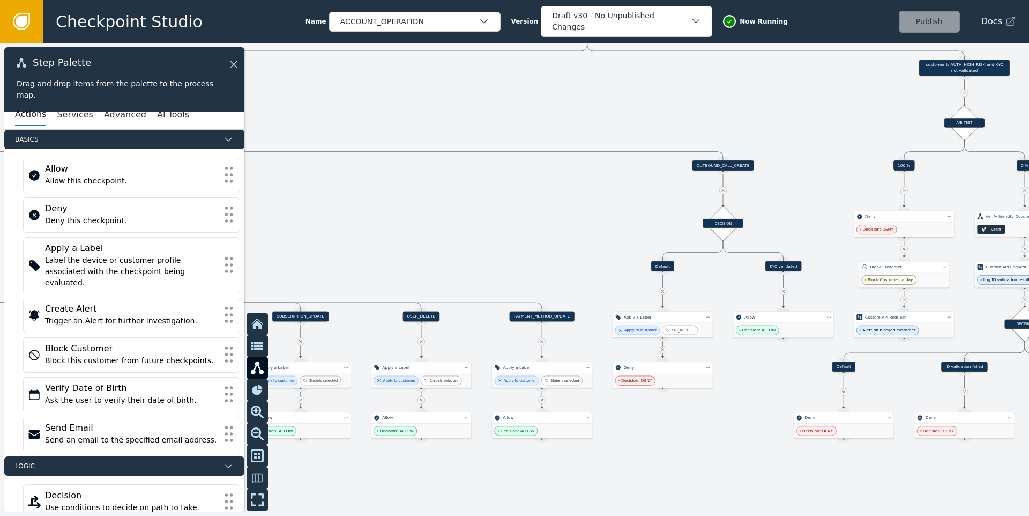
drag, startPoint x: 394, startPoint y: 184, endPoint x: 397, endPoint y: 218, distance: 33.9
click at [397, 218] on div at bounding box center [514, 279] width 1029 height 473
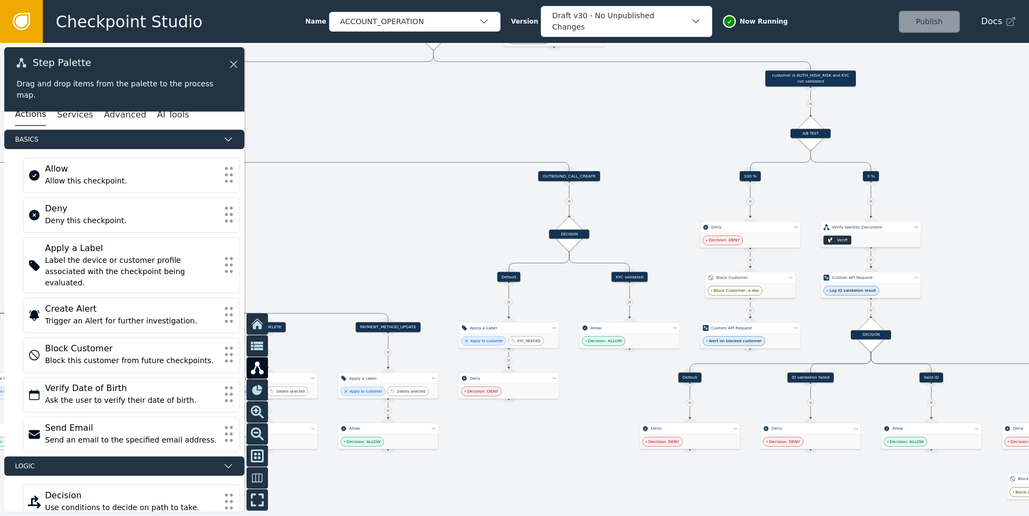
drag, startPoint x: 538, startPoint y: 202, endPoint x: 375, endPoint y: 206, distance: 163.1
click at [380, 206] on div at bounding box center [514, 279] width 1029 height 473
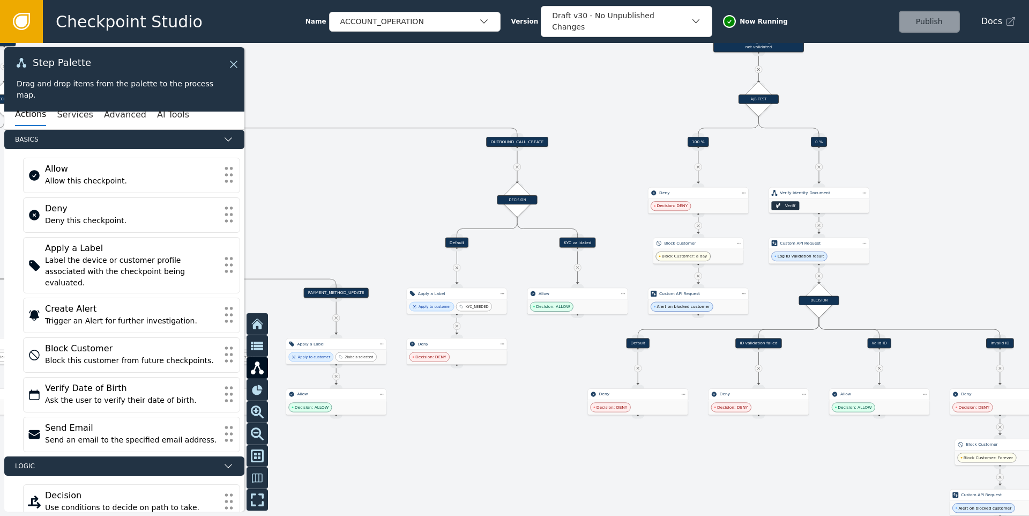
drag, startPoint x: 365, startPoint y: 205, endPoint x: 362, endPoint y: 170, distance: 35.0
click at [362, 170] on div at bounding box center [514, 279] width 1029 height 473
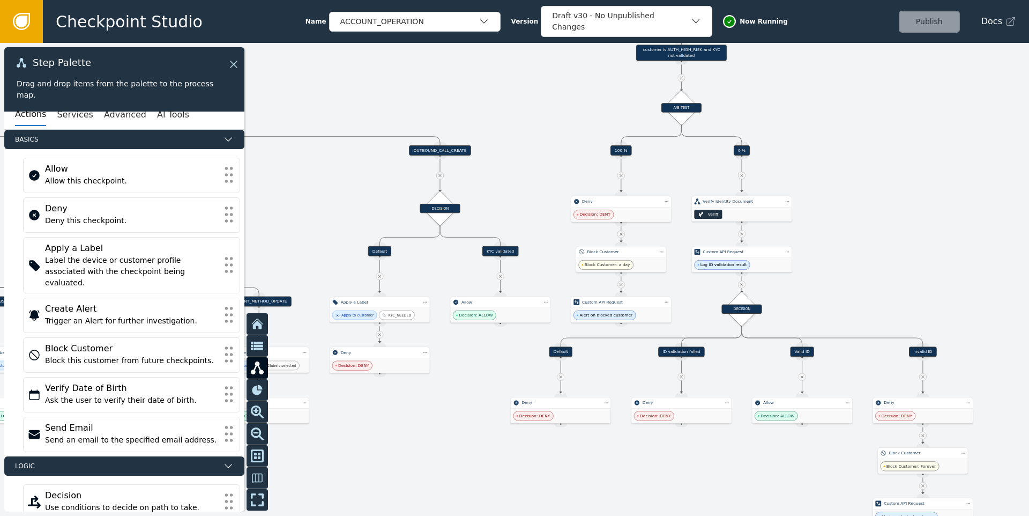
drag, startPoint x: 530, startPoint y: 391, endPoint x: 402, endPoint y: 397, distance: 128.8
click at [395, 404] on div at bounding box center [514, 279] width 1029 height 473
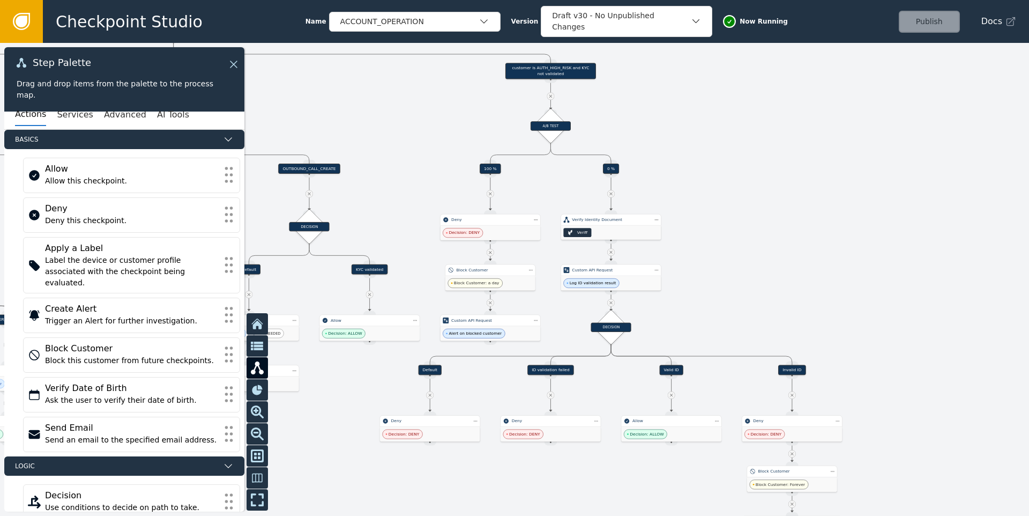
drag, startPoint x: 800, startPoint y: 231, endPoint x: 727, endPoint y: 244, distance: 74.1
click at [727, 244] on div at bounding box center [514, 279] width 1029 height 473
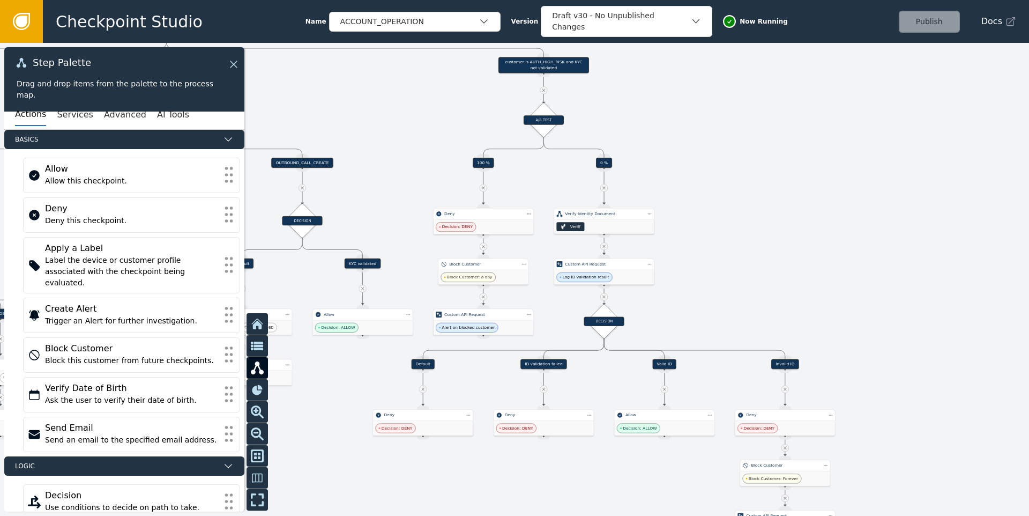
drag, startPoint x: 742, startPoint y: 272, endPoint x: 641, endPoint y: 215, distance: 115.7
click at [645, 217] on div at bounding box center [514, 279] width 1029 height 473
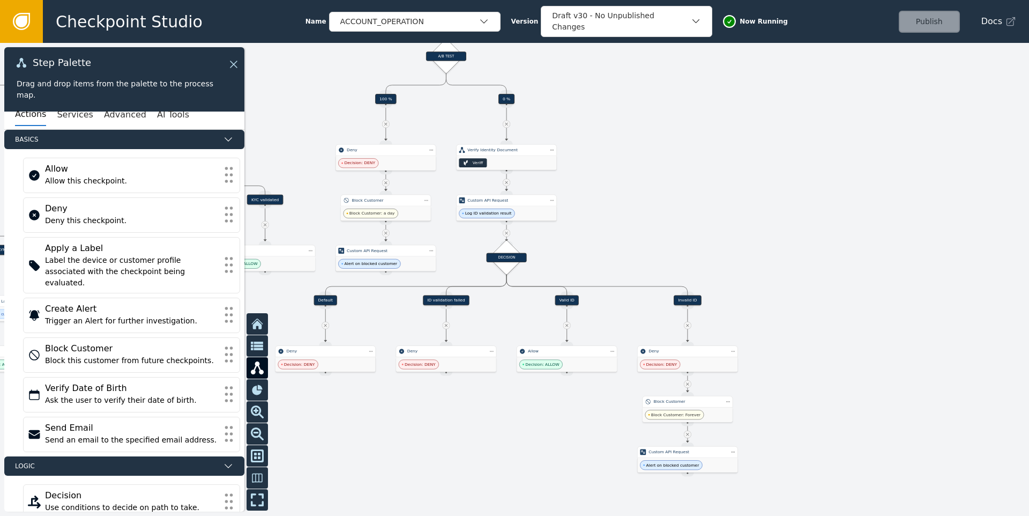
drag, startPoint x: 801, startPoint y: 271, endPoint x: 767, endPoint y: 216, distance: 65.2
click at [768, 216] on div at bounding box center [514, 279] width 1029 height 473
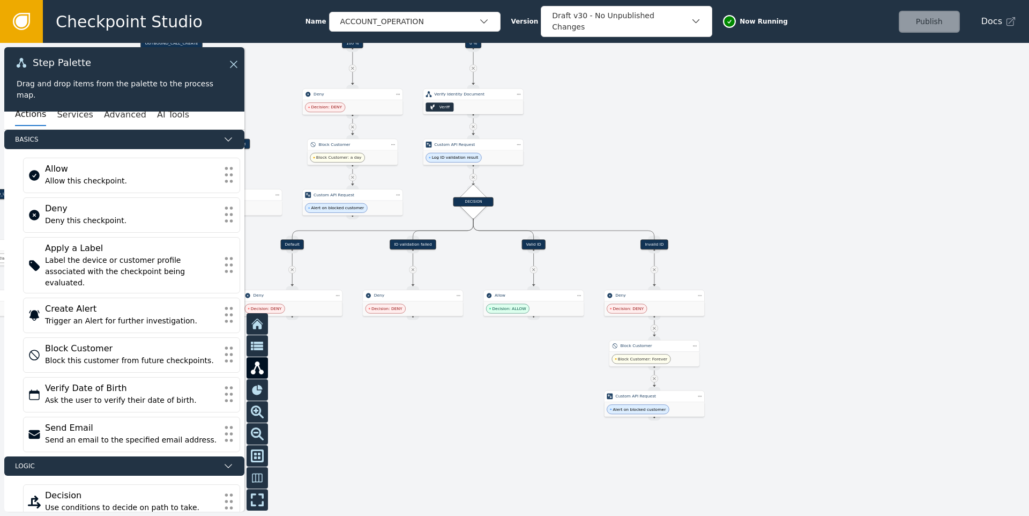
drag, startPoint x: 639, startPoint y: 184, endPoint x: 753, endPoint y: 151, distance: 119.3
click at [753, 151] on div at bounding box center [514, 279] width 1029 height 473
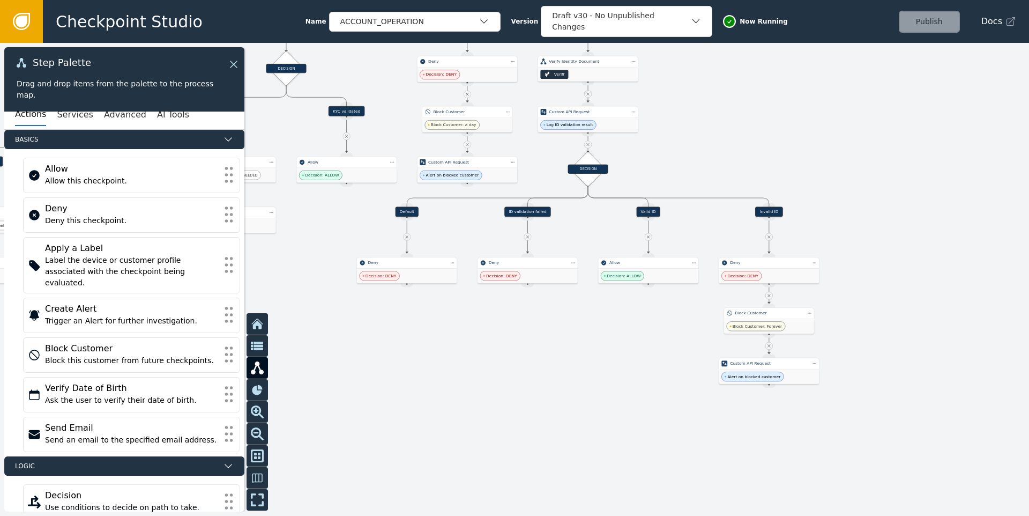
click at [521, 211] on div "ID validation failed" at bounding box center [528, 211] width 46 height 10
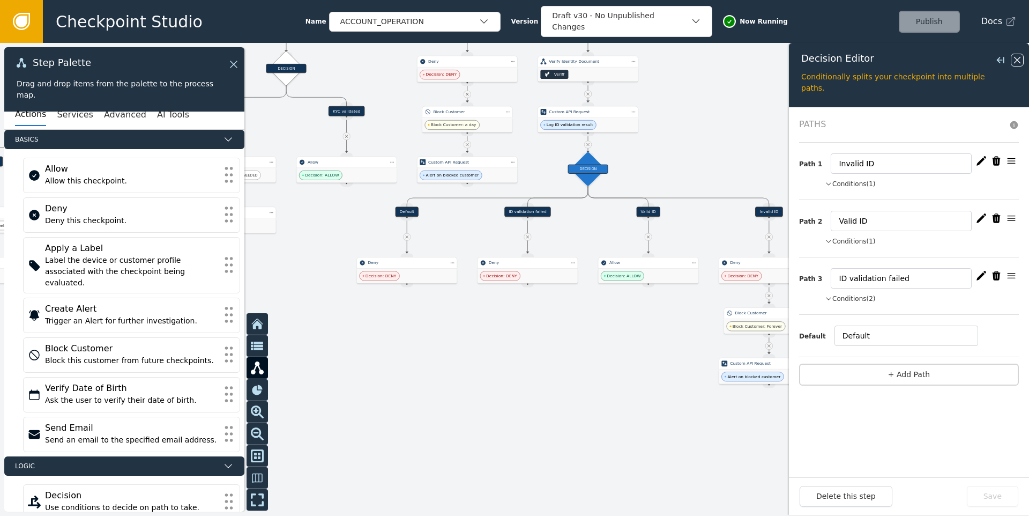
click at [1016, 61] on icon at bounding box center [1017, 60] width 6 height 6
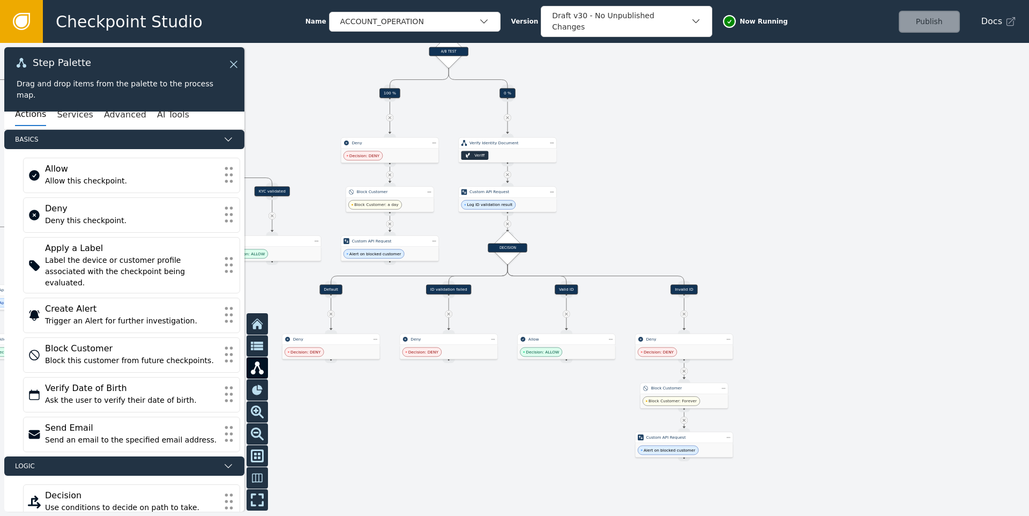
drag, startPoint x: 737, startPoint y: 211, endPoint x: 657, endPoint y: 241, distance: 85.3
click at [657, 241] on div at bounding box center [514, 279] width 1029 height 473
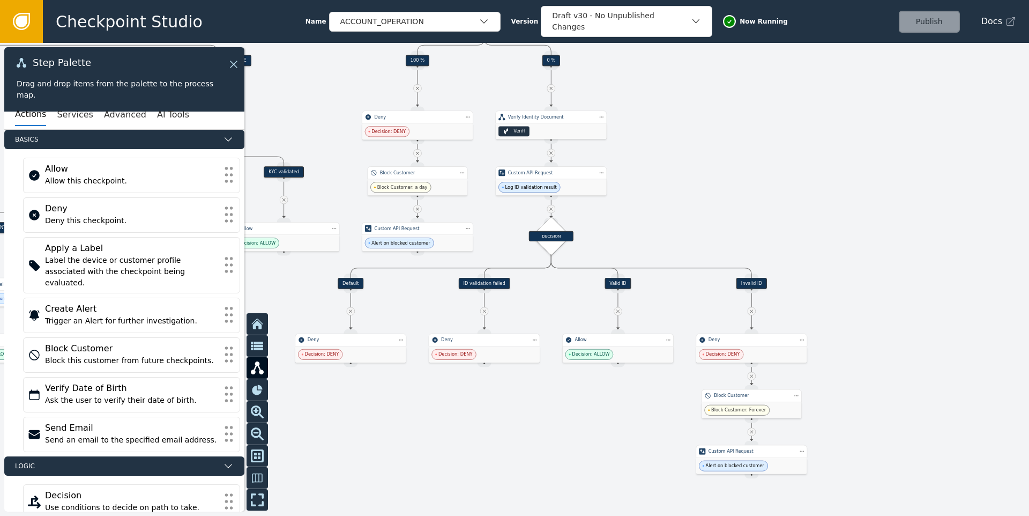
drag, startPoint x: 610, startPoint y: 207, endPoint x: 680, endPoint y: 174, distance: 78.4
click at [680, 174] on div at bounding box center [514, 279] width 1029 height 473
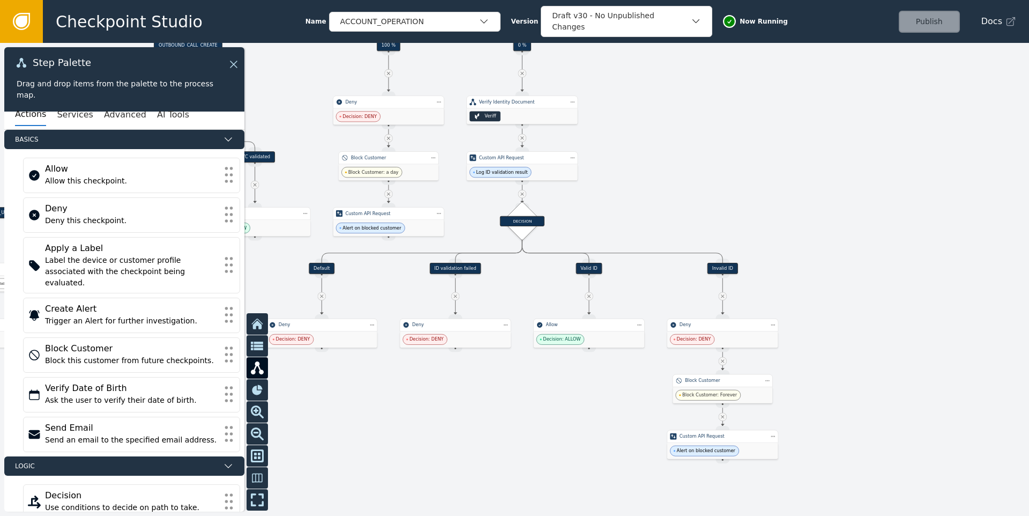
drag, startPoint x: 776, startPoint y: 184, endPoint x: 686, endPoint y: 161, distance: 93.0
click at [686, 161] on div at bounding box center [514, 279] width 1029 height 473
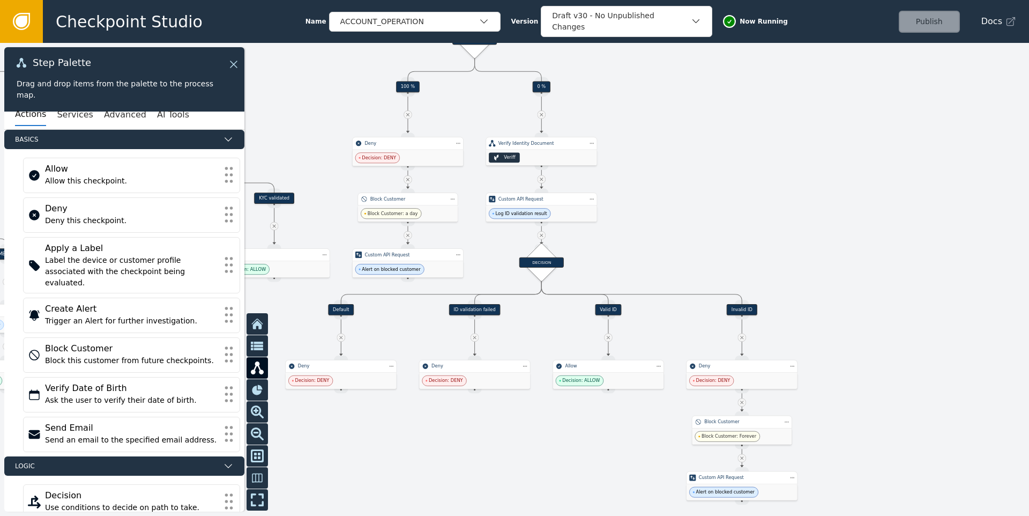
drag, startPoint x: 595, startPoint y: 170, endPoint x: 664, endPoint y: 216, distance: 83.0
click at [664, 216] on div at bounding box center [514, 279] width 1029 height 473
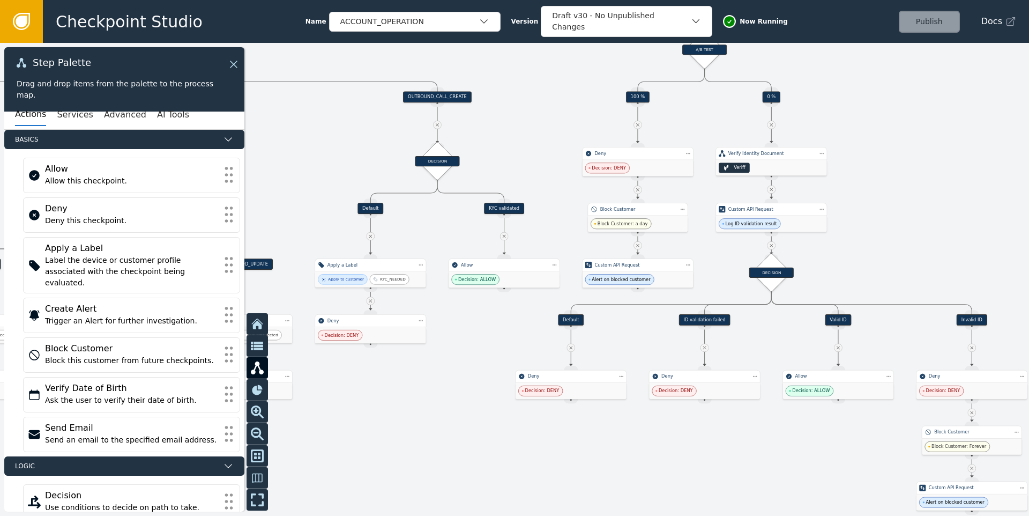
drag, startPoint x: 396, startPoint y: 130, endPoint x: 558, endPoint y: 136, distance: 162.0
click at [558, 135] on div at bounding box center [514, 279] width 1029 height 473
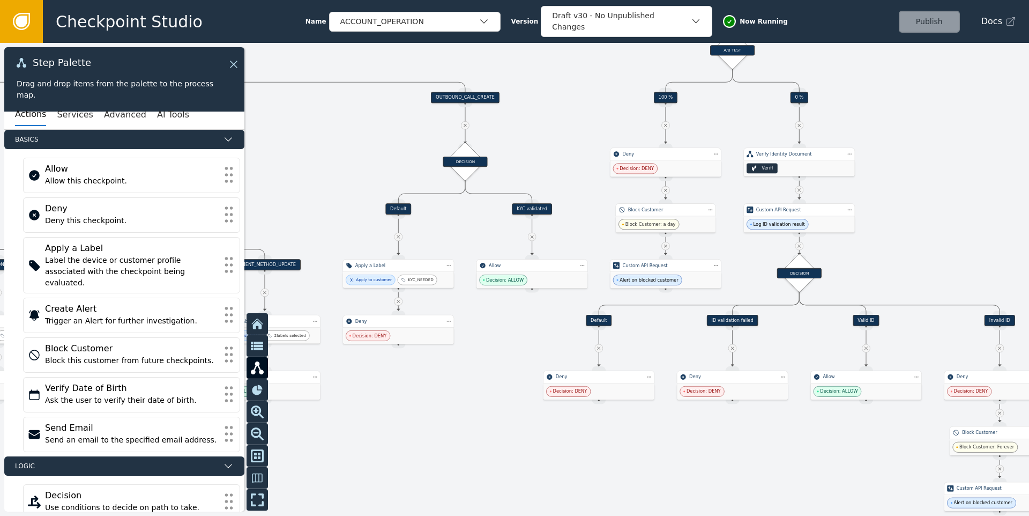
drag, startPoint x: 328, startPoint y: 151, endPoint x: 413, endPoint y: 193, distance: 95.4
click at [407, 191] on div at bounding box center [514, 279] width 1029 height 473
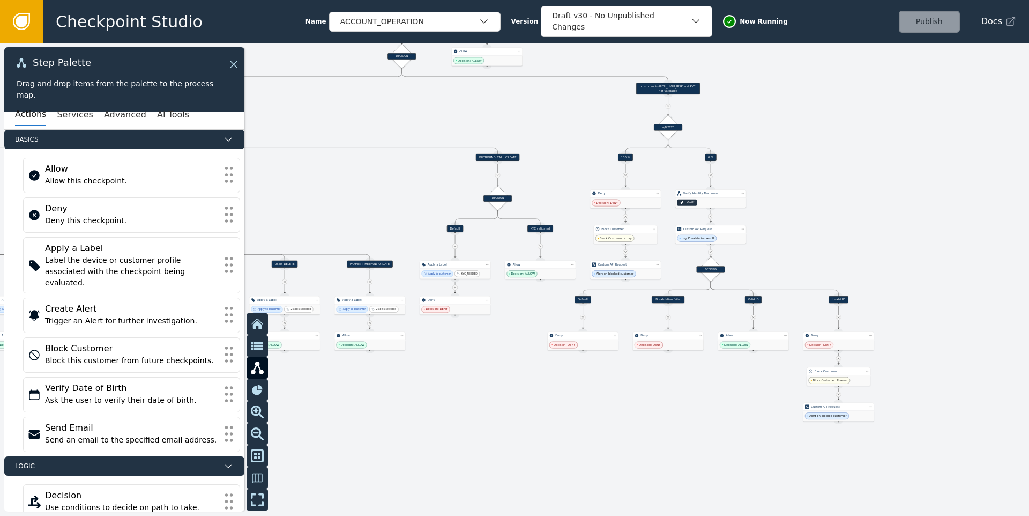
drag, startPoint x: 389, startPoint y: 197, endPoint x: 576, endPoint y: 217, distance: 188.1
click at [576, 217] on div at bounding box center [514, 279] width 1029 height 473
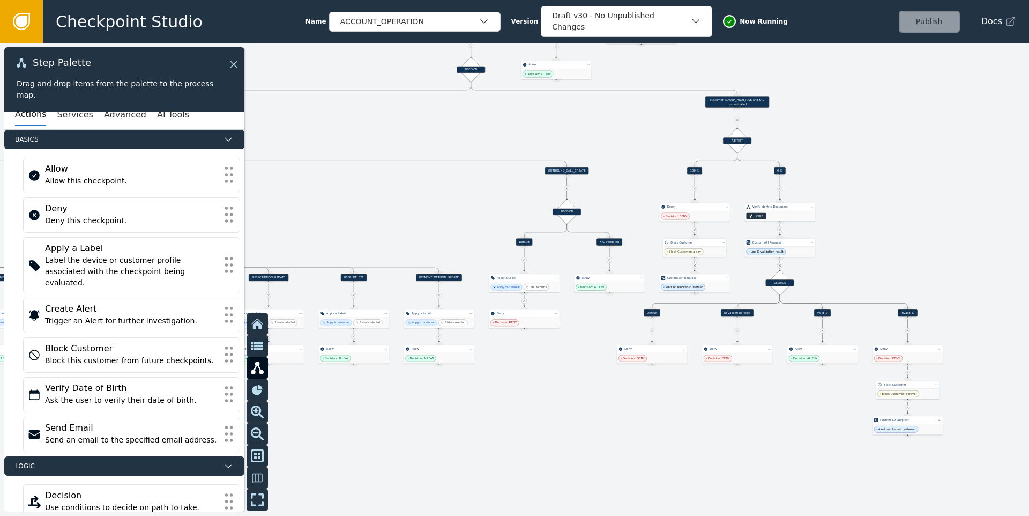
drag, startPoint x: 526, startPoint y: 223, endPoint x: 351, endPoint y: 207, distance: 175.5
click at [342, 216] on div at bounding box center [514, 279] width 1029 height 473
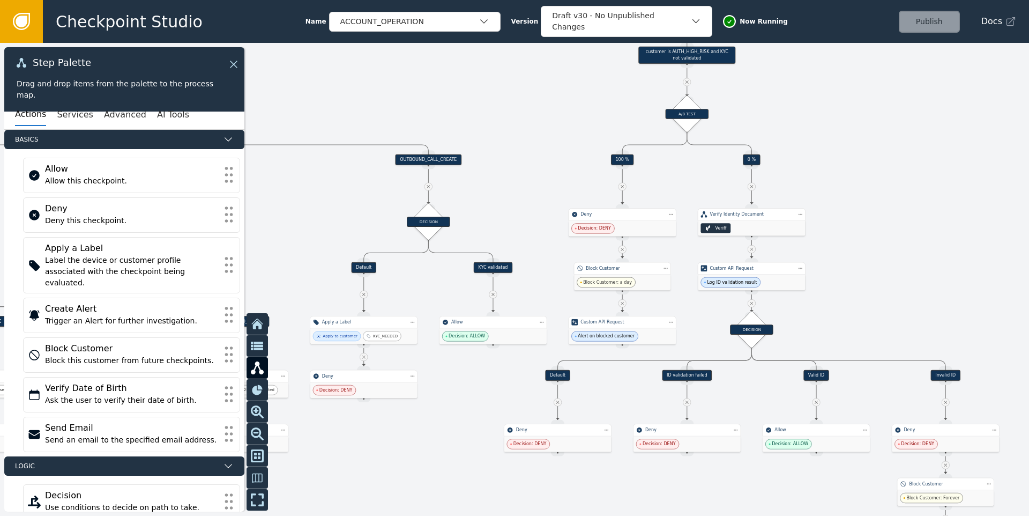
drag, startPoint x: 463, startPoint y: 194, endPoint x: 366, endPoint y: 193, distance: 97.0
click at [366, 193] on div at bounding box center [514, 279] width 1029 height 473
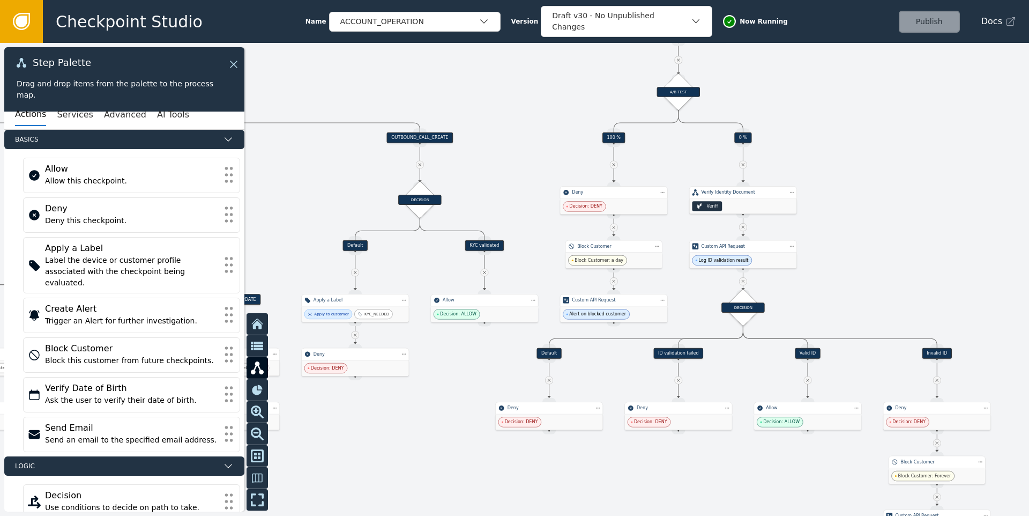
drag, startPoint x: 498, startPoint y: 193, endPoint x: 490, endPoint y: 171, distance: 23.6
click at [490, 171] on div at bounding box center [514, 279] width 1029 height 473
drag, startPoint x: 490, startPoint y: 173, endPoint x: 480, endPoint y: 187, distance: 17.3
click at [480, 187] on div at bounding box center [514, 279] width 1029 height 473
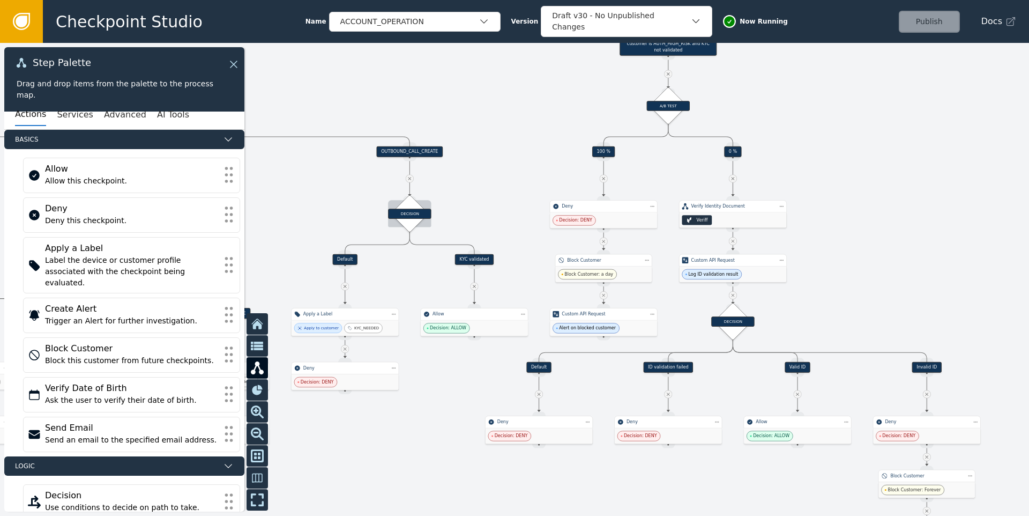
click at [414, 214] on div "DECISION" at bounding box center [409, 214] width 43 height 10
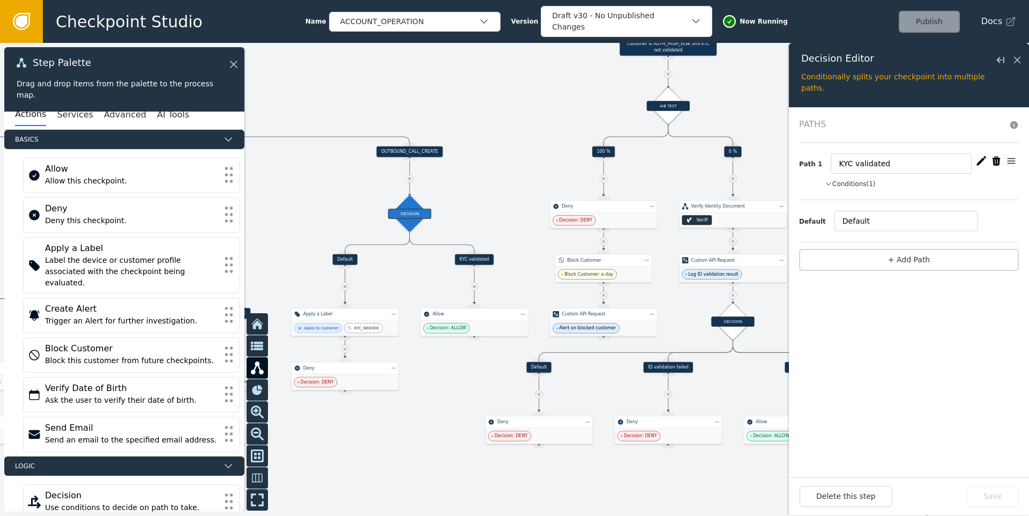
click at [874, 181] on button "Conditions (1)" at bounding box center [850, 184] width 51 height 10
click at [983, 159] on icon "button" at bounding box center [982, 160] width 10 height 9
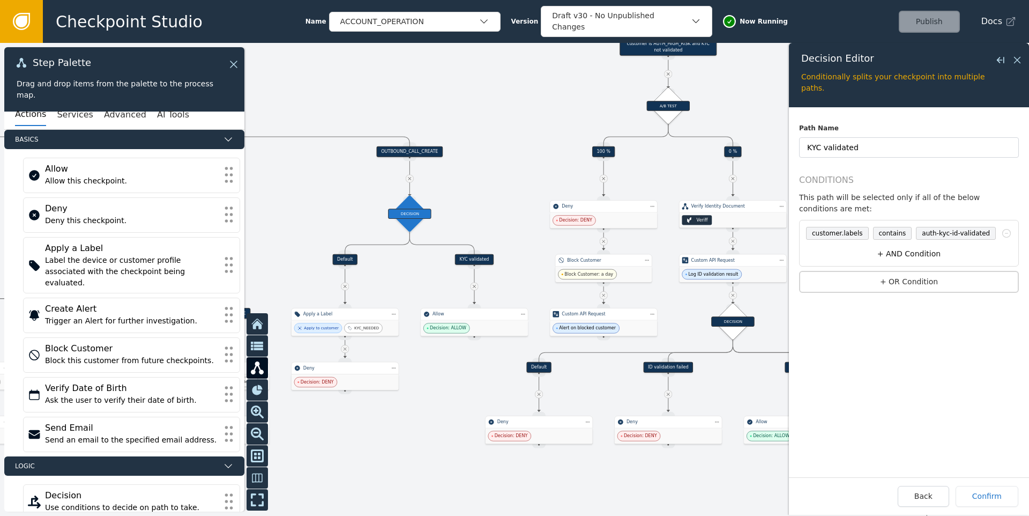
click at [906, 254] on button "+ AND Condition" at bounding box center [909, 254] width 214 height 20
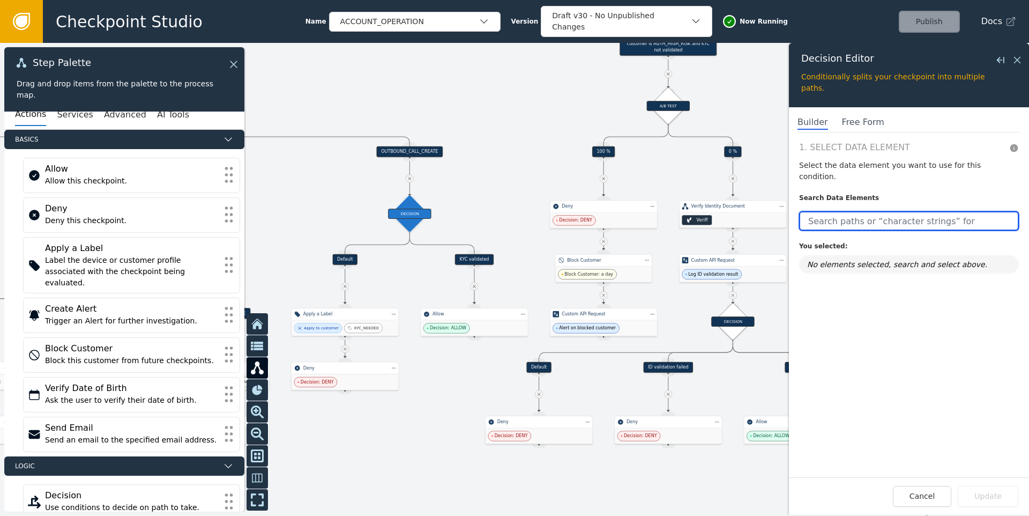
click at [844, 211] on input "text" at bounding box center [909, 220] width 220 height 19
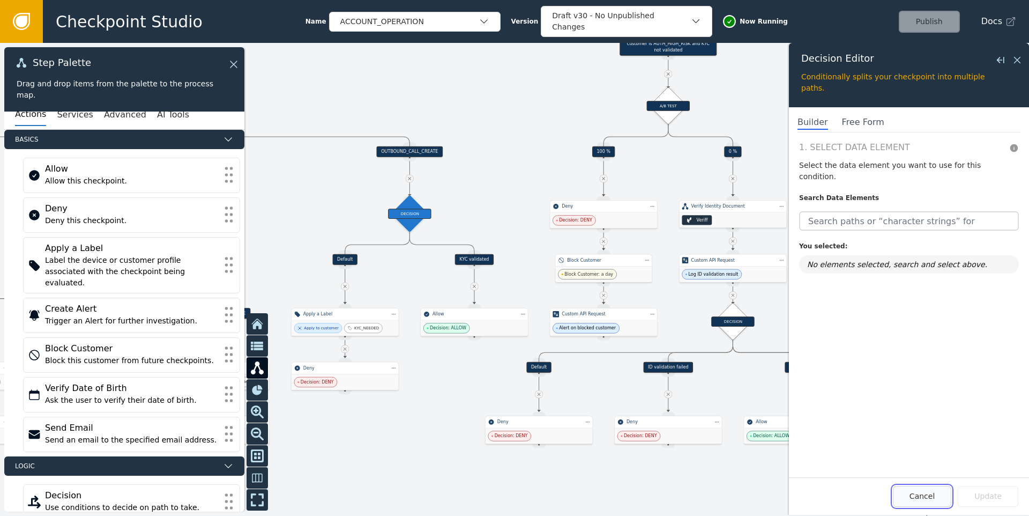
click at [912, 490] on button "Cancel" at bounding box center [922, 496] width 58 height 21
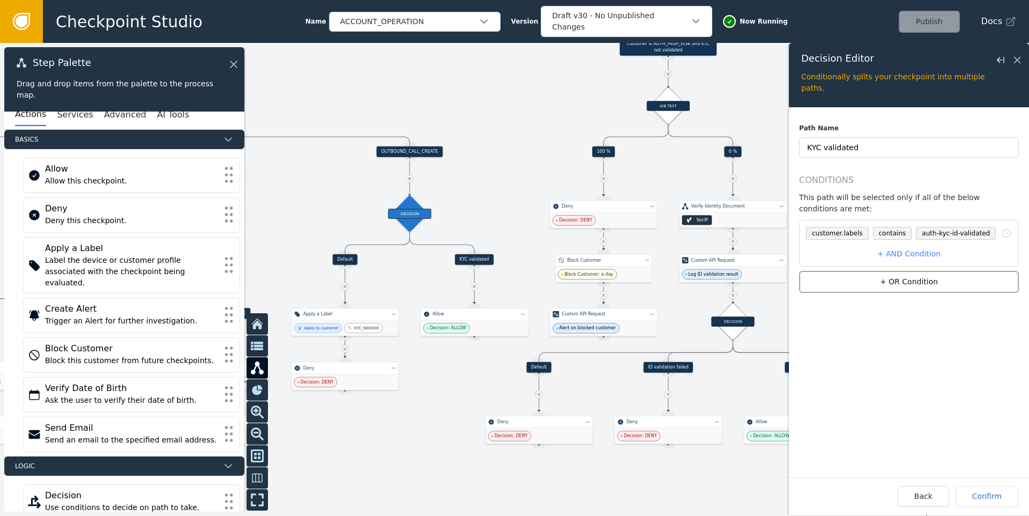
click at [902, 280] on button "+ OR Condition" at bounding box center [909, 282] width 220 height 22
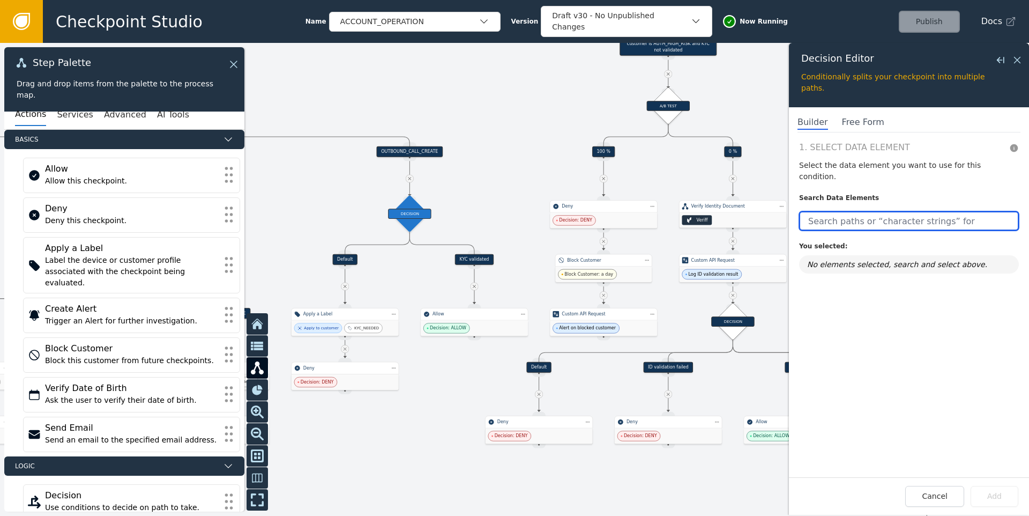
click at [856, 211] on input "text" at bounding box center [909, 220] width 220 height 19
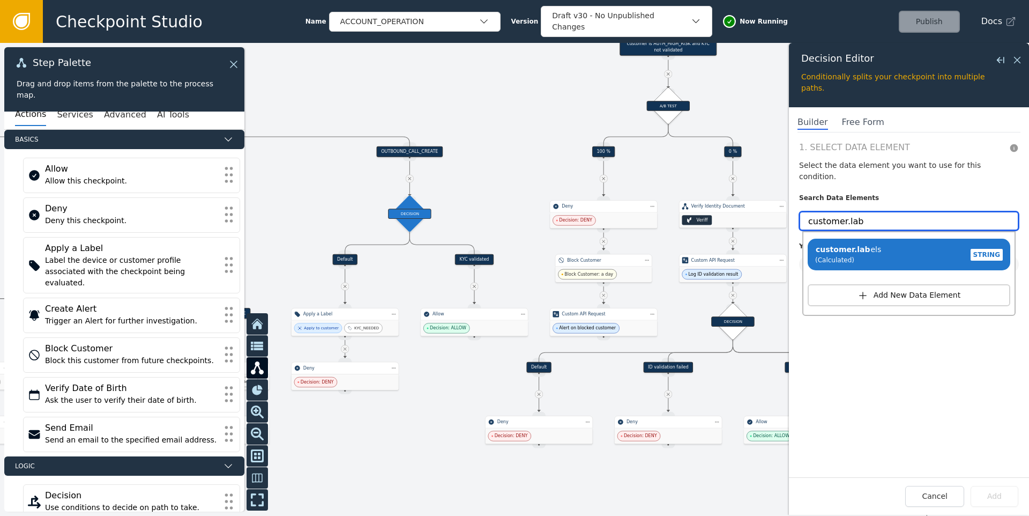
type input "customer.lab"
click button "Add New Data Element" at bounding box center [909, 295] width 203 height 22
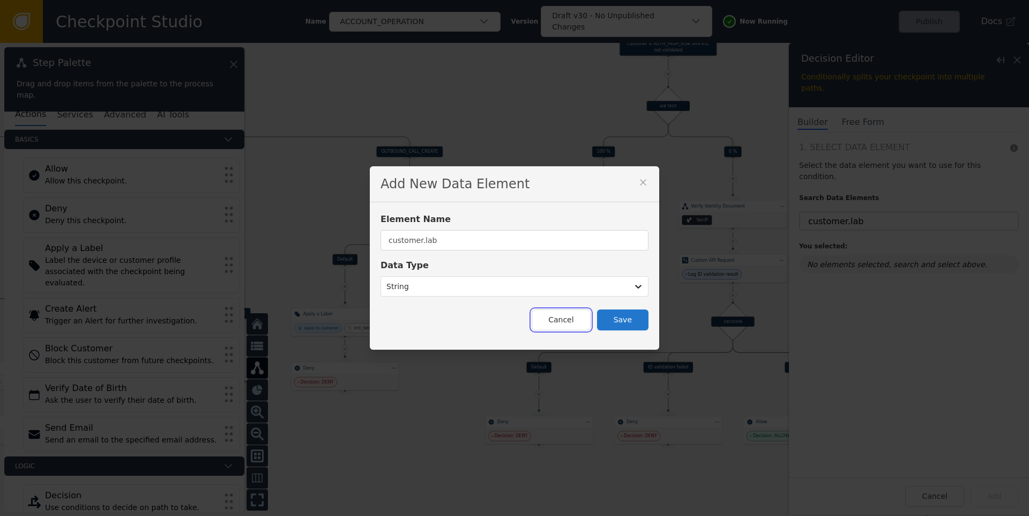
drag, startPoint x: 577, startPoint y: 315, endPoint x: 585, endPoint y: 310, distance: 9.1
click at [577, 315] on button "Cancel" at bounding box center [561, 319] width 58 height 21
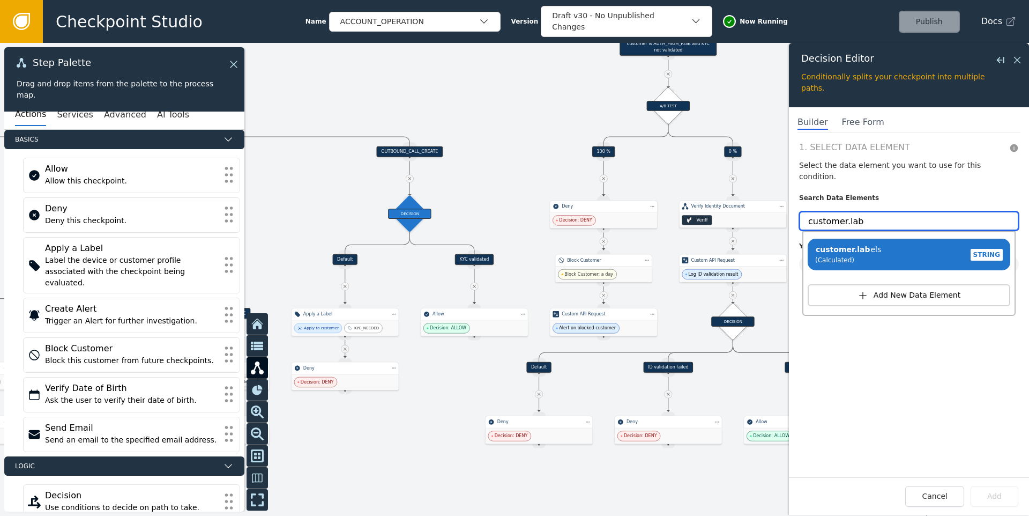
drag, startPoint x: 882, startPoint y: 216, endPoint x: 884, endPoint y: 209, distance: 6.6
click at [884, 211] on input "customer.lab" at bounding box center [909, 220] width 220 height 19
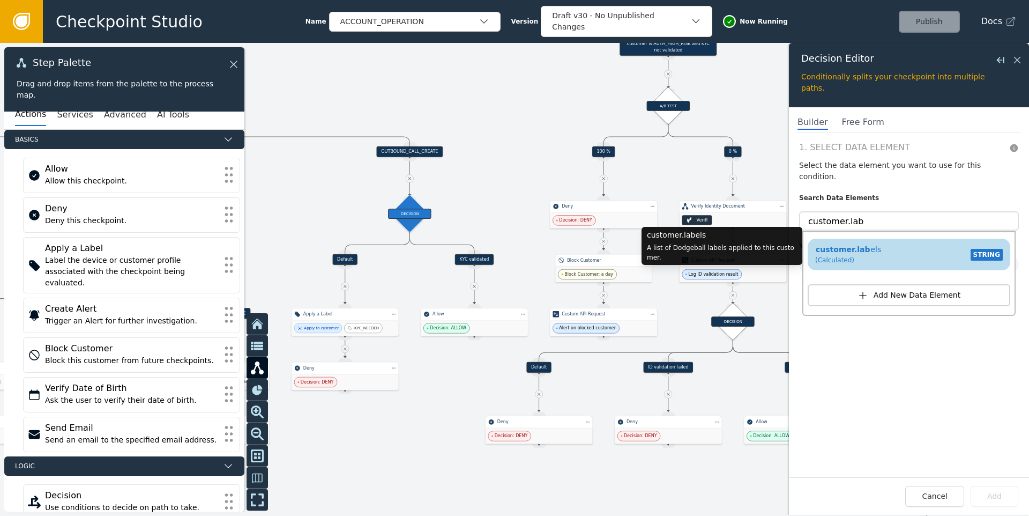
click at [883, 242] on div "customer.lab els (Calculated) STRING" at bounding box center [909, 254] width 192 height 25
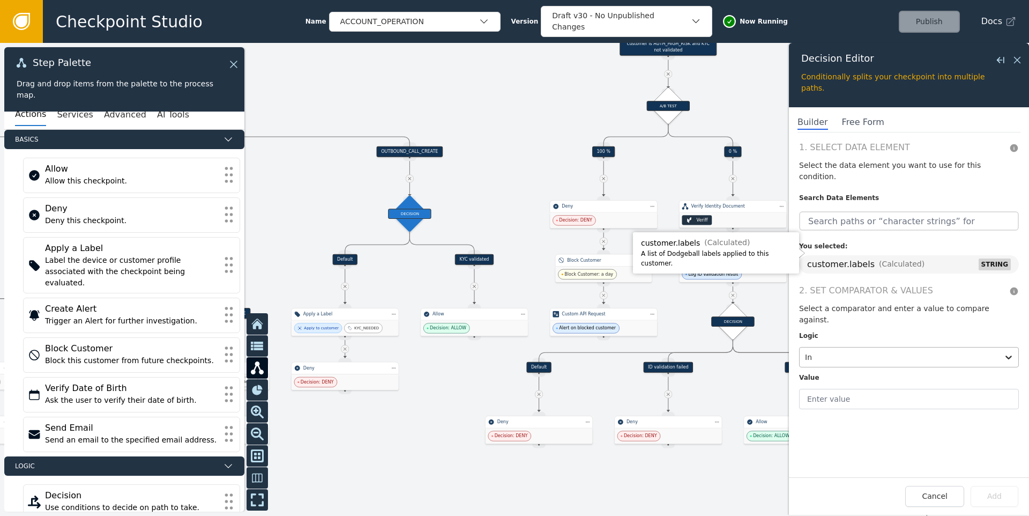
click at [856, 347] on div "In" at bounding box center [899, 356] width 199 height 19
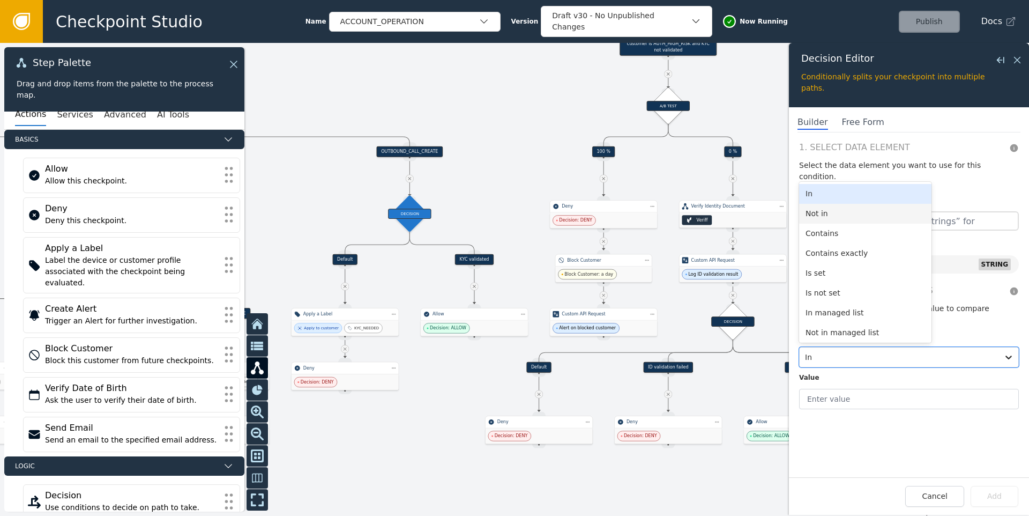
click at [848, 204] on div "Not in" at bounding box center [865, 214] width 132 height 20
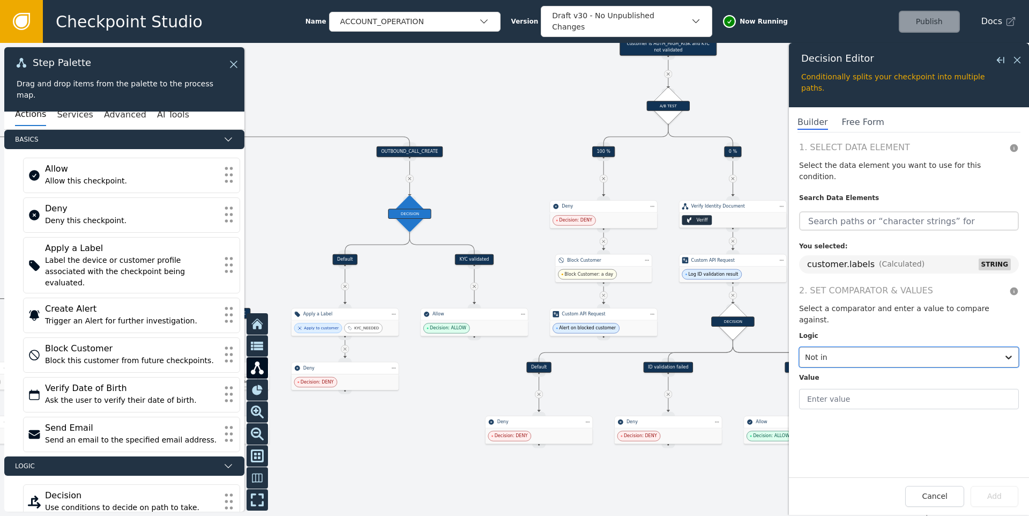
click at [851, 347] on div "Not in" at bounding box center [899, 356] width 199 height 19
click at [935, 494] on button "Cancel" at bounding box center [935, 496] width 58 height 21
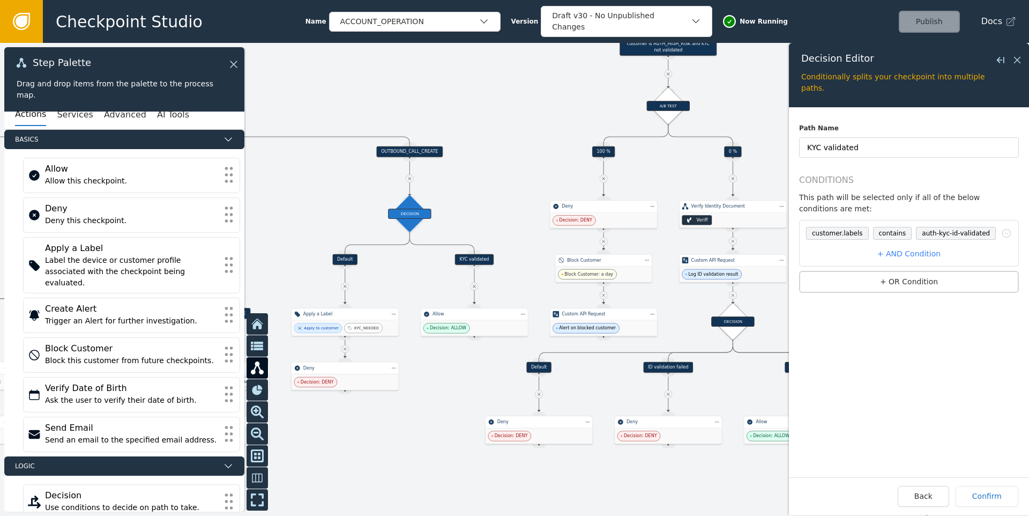
click at [344, 287] on icon at bounding box center [345, 286] width 5 height 5
click at [1017, 60] on icon at bounding box center [1017, 60] width 6 height 6
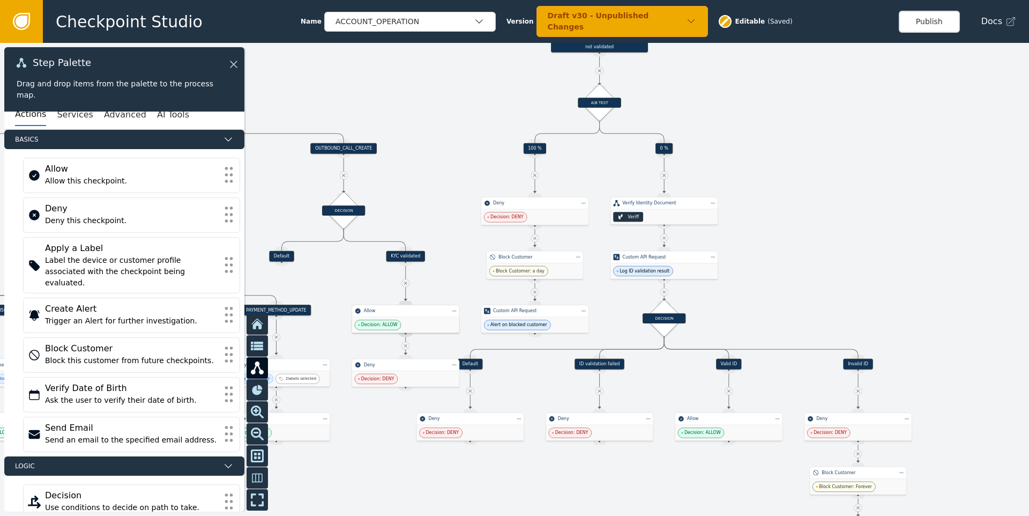
drag, startPoint x: 401, startPoint y: 273, endPoint x: 592, endPoint y: 243, distance: 193.3
click at [592, 243] on div at bounding box center [514, 279] width 1029 height 473
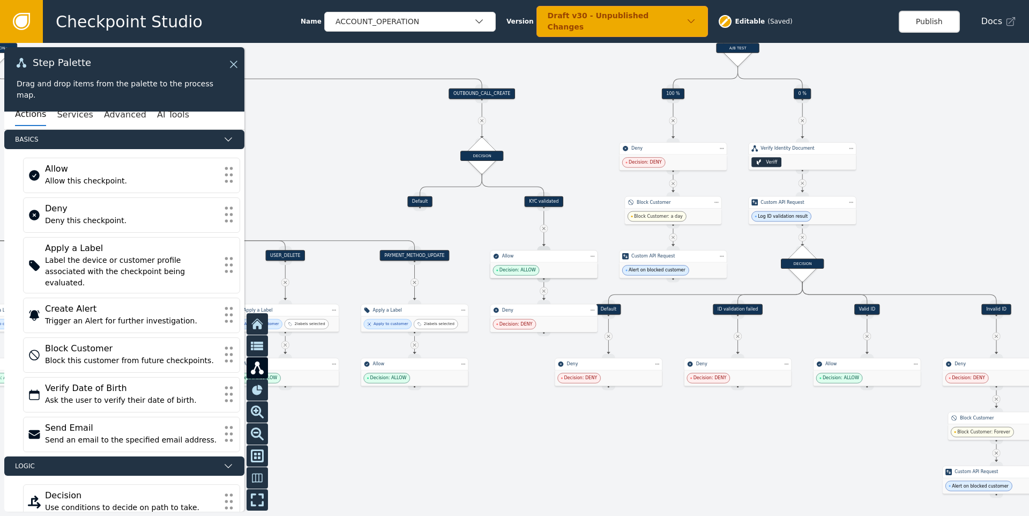
drag, startPoint x: 469, startPoint y: 242, endPoint x: 469, endPoint y: 216, distance: 26.8
click at [469, 216] on div at bounding box center [514, 279] width 1029 height 473
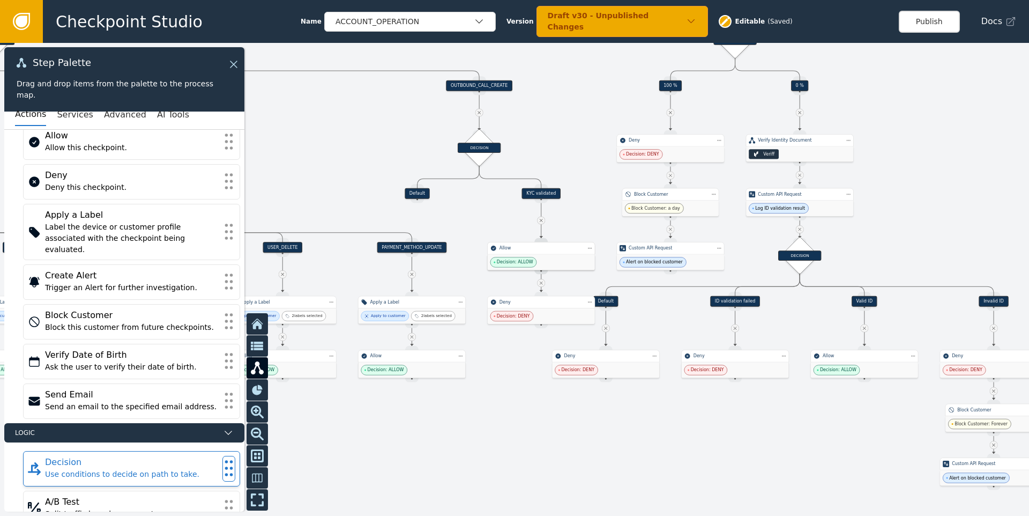
scroll to position [36, 0]
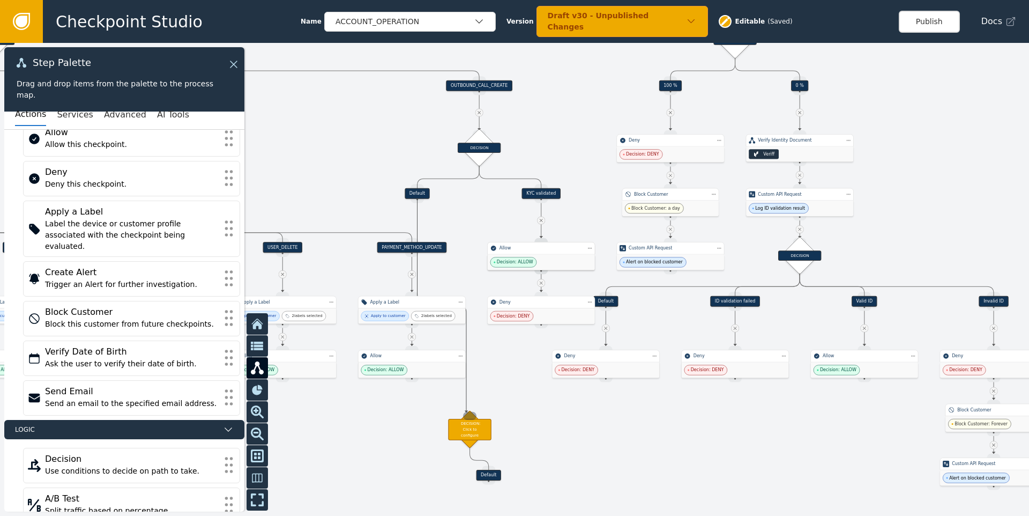
drag, startPoint x: 418, startPoint y: 202, endPoint x: 466, endPoint y: 412, distance: 216.3
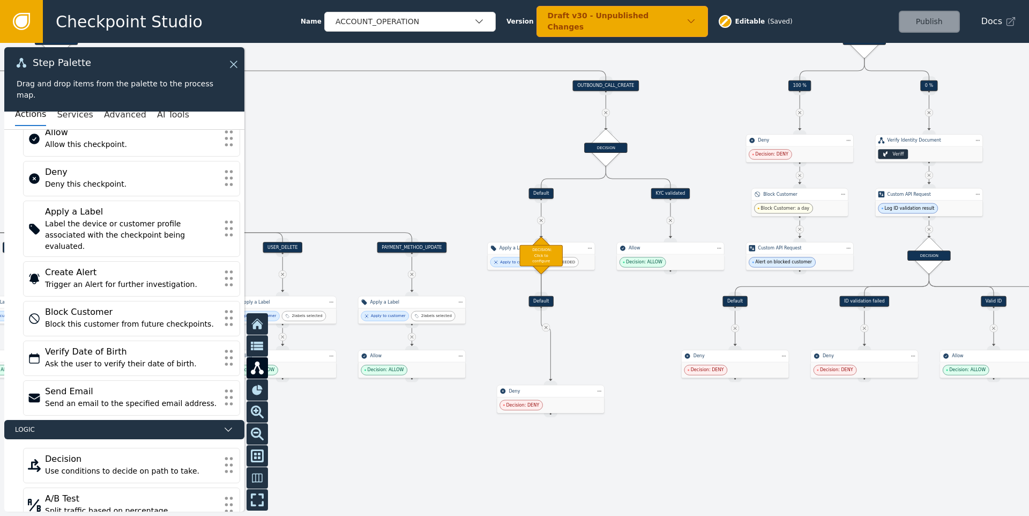
drag, startPoint x: 527, startPoint y: 312, endPoint x: 526, endPoint y: 318, distance: 6.5
click at [533, 403] on span "Decision: DENY" at bounding box center [521, 405] width 43 height 10
drag, startPoint x: 507, startPoint y: 259, endPoint x: 514, endPoint y: 355, distance: 96.7
click at [514, 355] on div "Apply to customer" at bounding box center [521, 359] width 48 height 10
drag, startPoint x: 538, startPoint y: 407, endPoint x: 500, endPoint y: 442, distance: 52.0
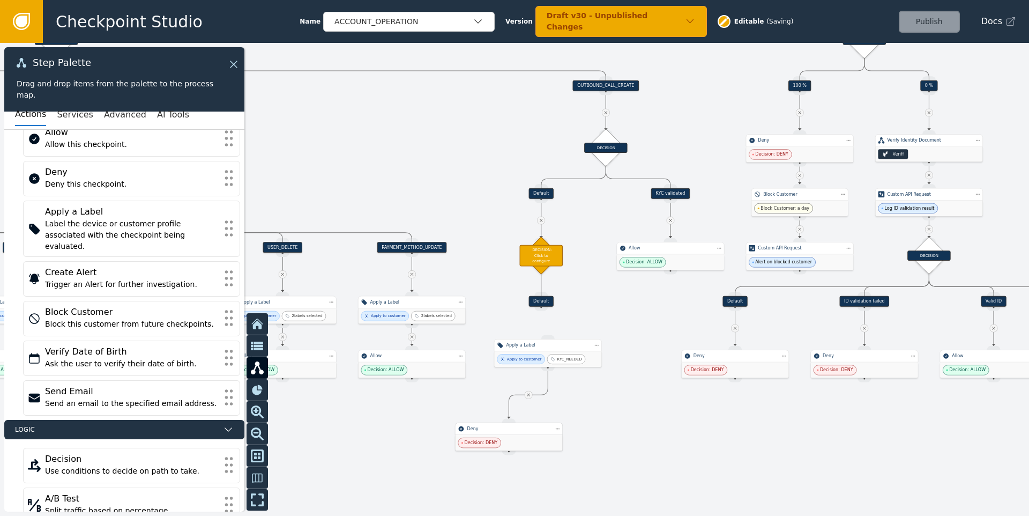
click at [500, 442] on div "Decision: DENY" at bounding box center [508, 443] width 107 height 16
drag, startPoint x: 532, startPoint y: 357, endPoint x: 492, endPoint y: 367, distance: 40.8
click at [492, 367] on div "Apply to customer" at bounding box center [485, 369] width 35 height 6
click at [544, 251] on div "DECISION: Click to configure" at bounding box center [541, 255] width 43 height 21
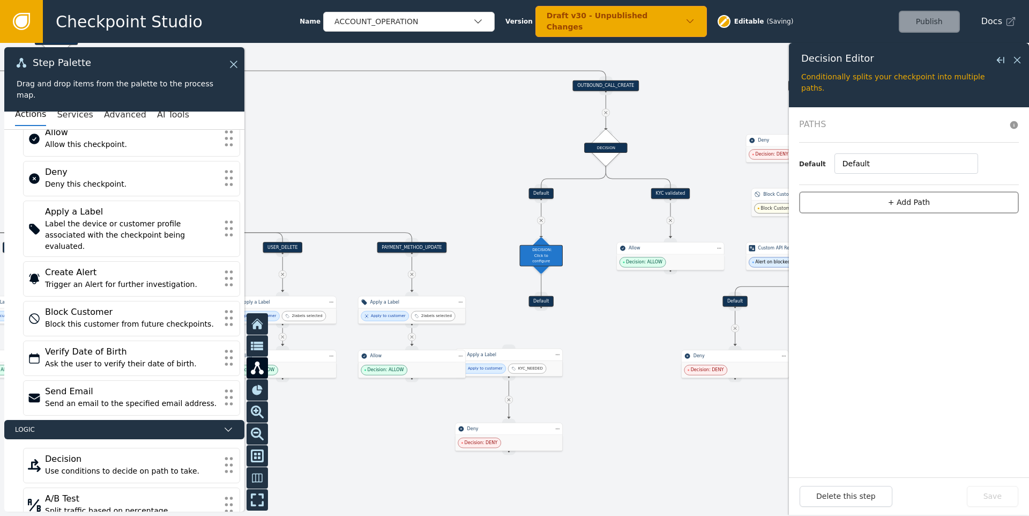
click at [877, 200] on button "+ Add Path" at bounding box center [909, 202] width 220 height 22
click at [850, 164] on input "1" at bounding box center [901, 163] width 141 height 20
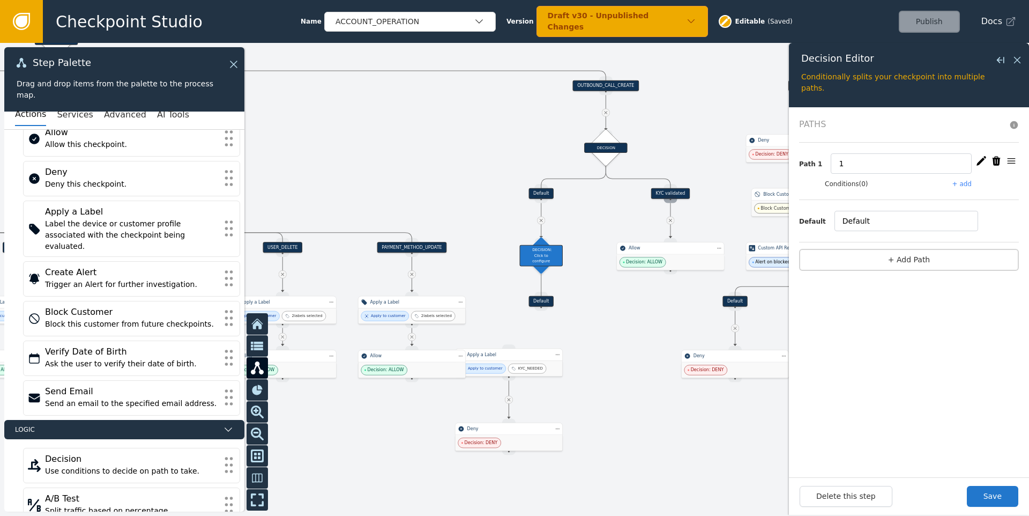
click at [671, 196] on div "Source Handle for step" at bounding box center [670, 199] width 13 height 8
click at [670, 193] on div "KYC validated" at bounding box center [670, 193] width 39 height 11
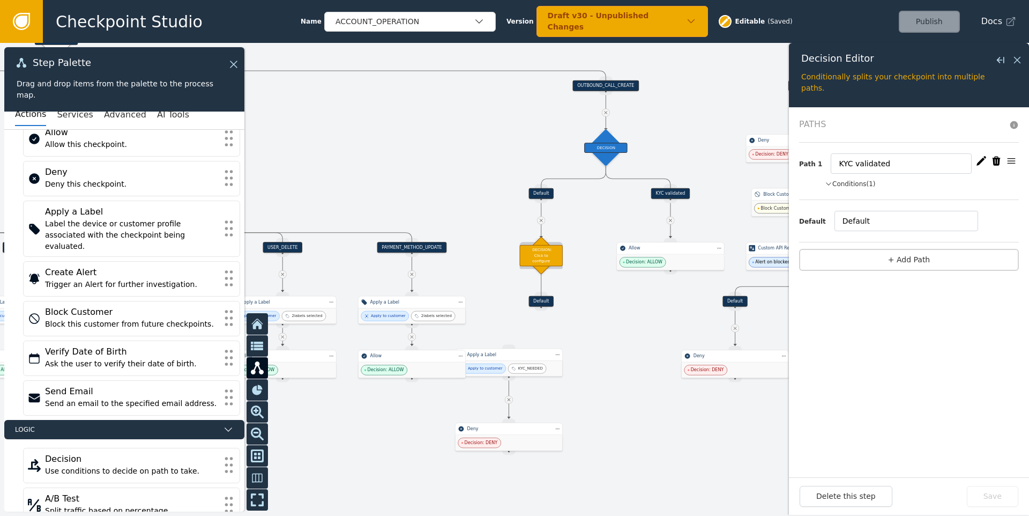
click at [546, 259] on div "DECISION: Click to configure" at bounding box center [541, 255] width 43 height 21
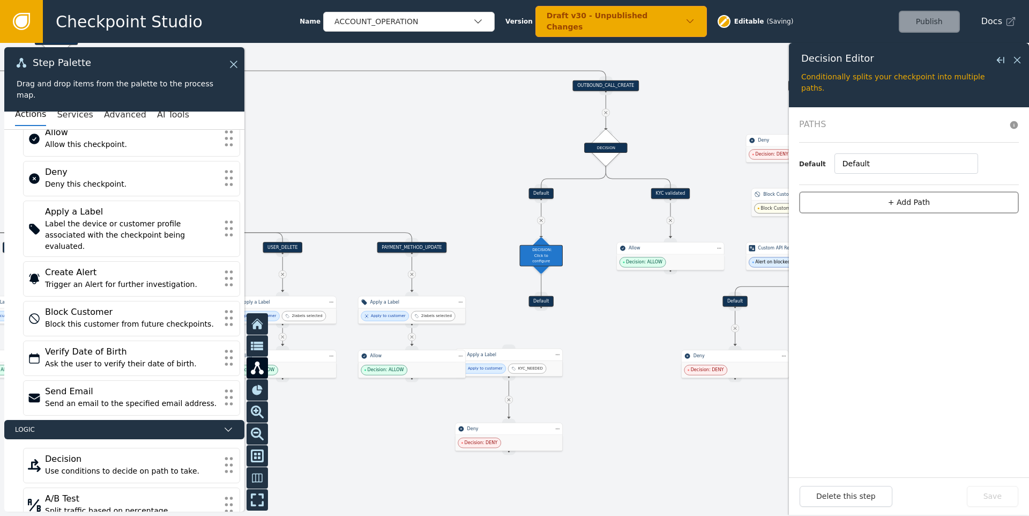
click at [843, 203] on button "+ Add Path" at bounding box center [909, 202] width 220 height 22
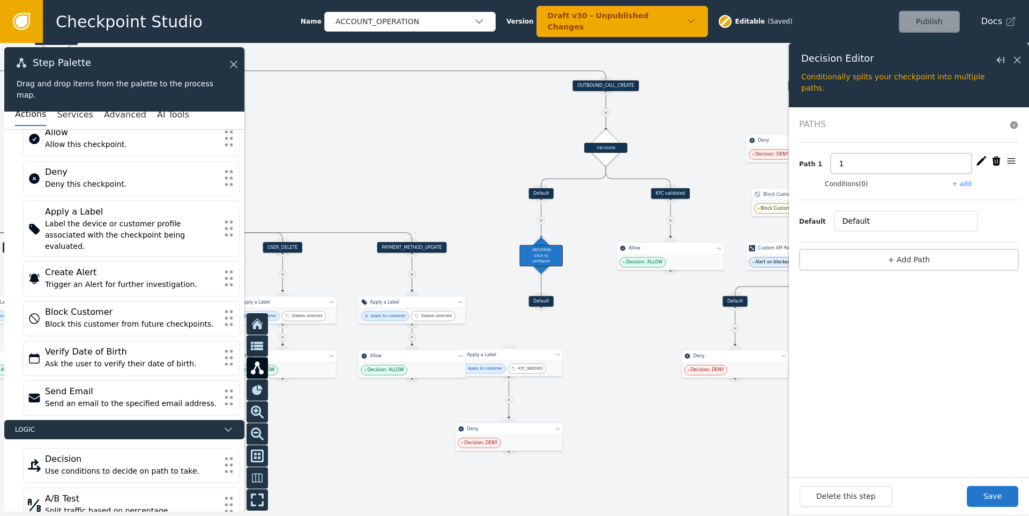
click at [850, 163] on input "1" at bounding box center [901, 163] width 141 height 20
type input "AUTH_HIGH_RISK"
click at [963, 184] on button "+ add" at bounding box center [962, 184] width 19 height 10
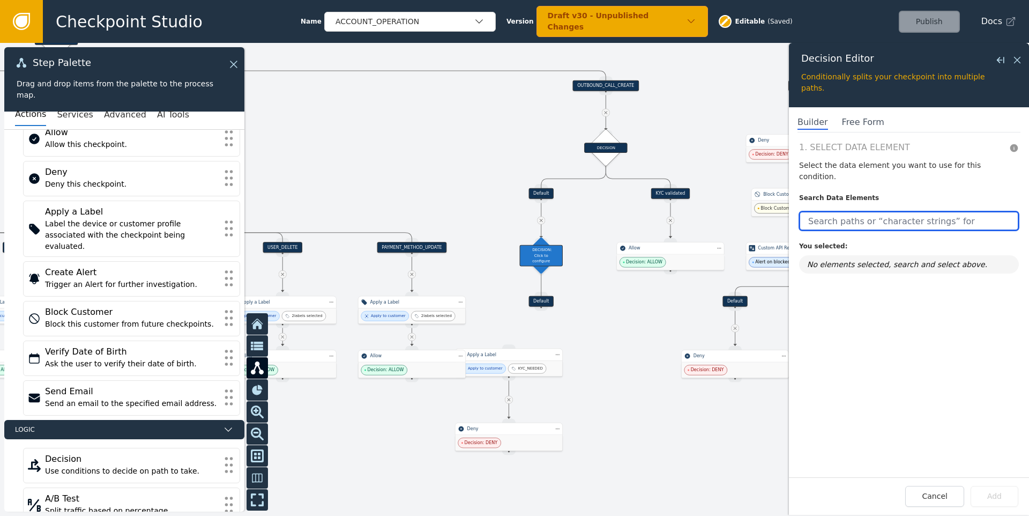
click at [861, 211] on input "text" at bounding box center [909, 220] width 220 height 19
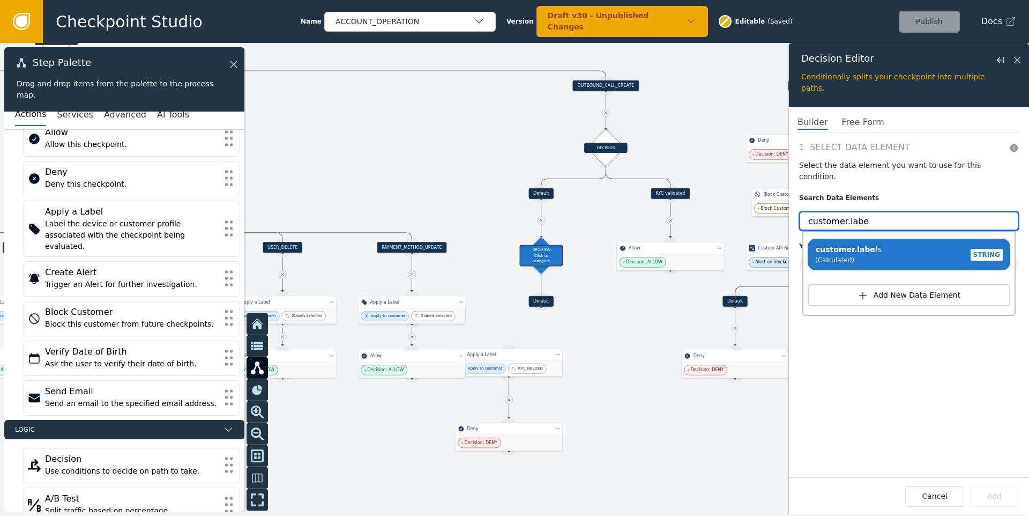
type input "customer.labe"
click button "Add New Data Element" at bounding box center [909, 295] width 203 height 22
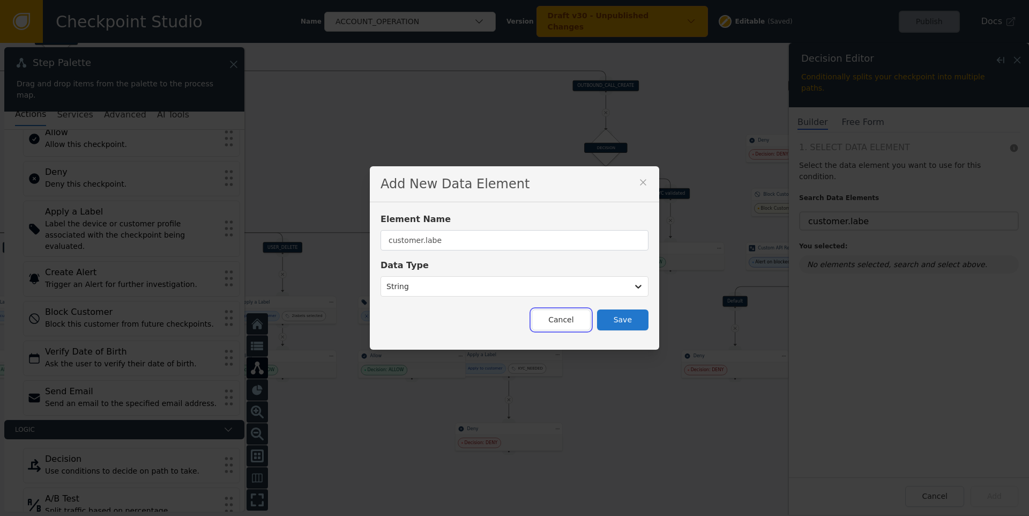
drag, startPoint x: 561, startPoint y: 324, endPoint x: 649, endPoint y: 294, distance: 93.6
click at [561, 324] on button "Cancel" at bounding box center [561, 319] width 58 height 21
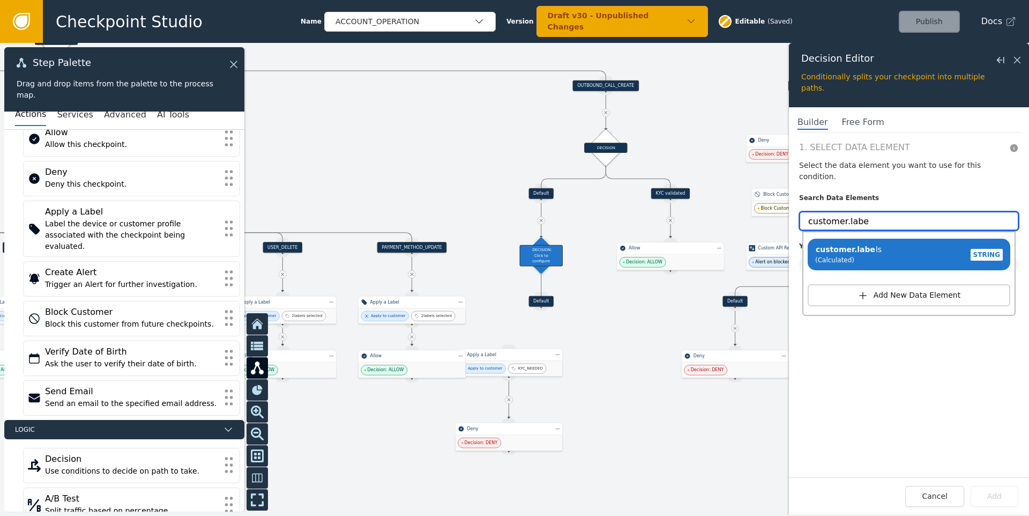
click at [879, 211] on input "customer.labe" at bounding box center [909, 220] width 220 height 19
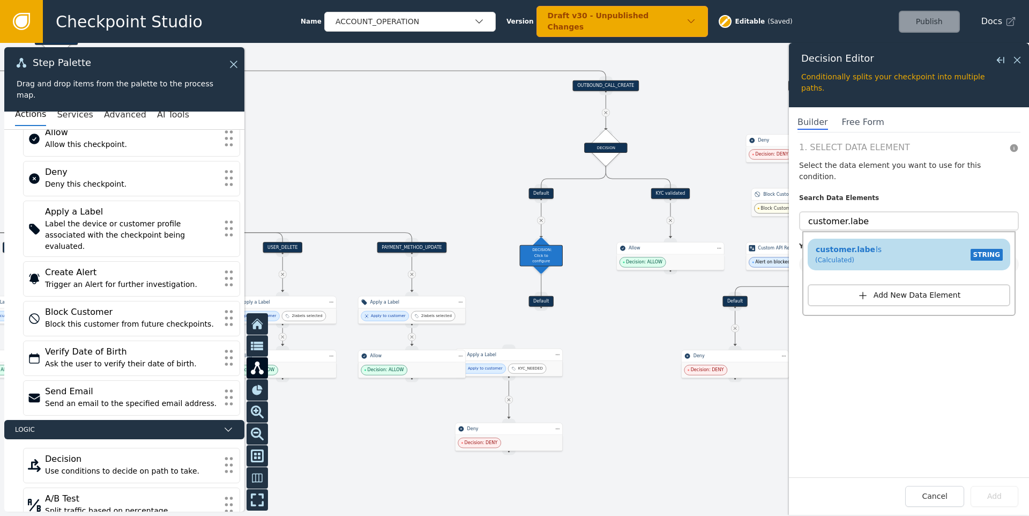
click at [870, 245] on span "customer.labe ls" at bounding box center [848, 249] width 66 height 9
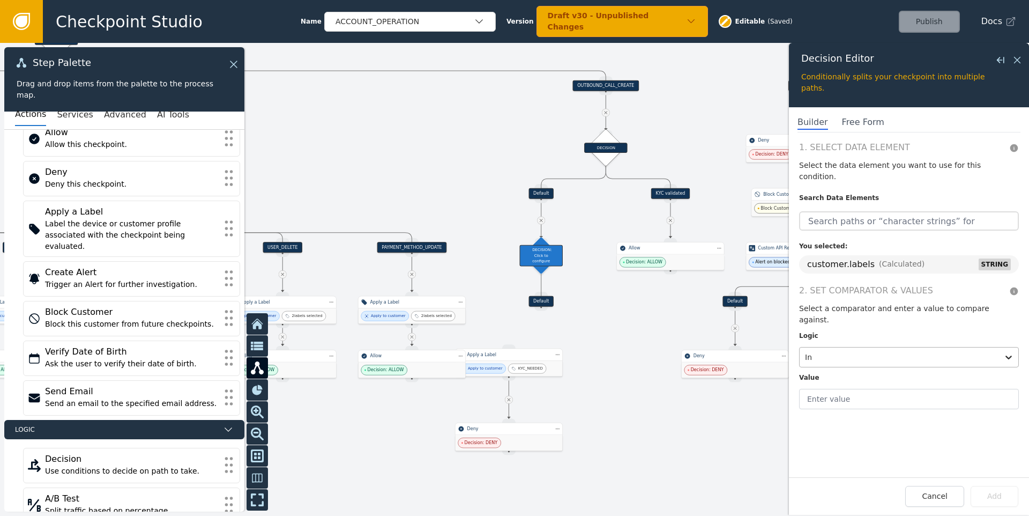
click at [851, 350] on div at bounding box center [899, 357] width 188 height 15
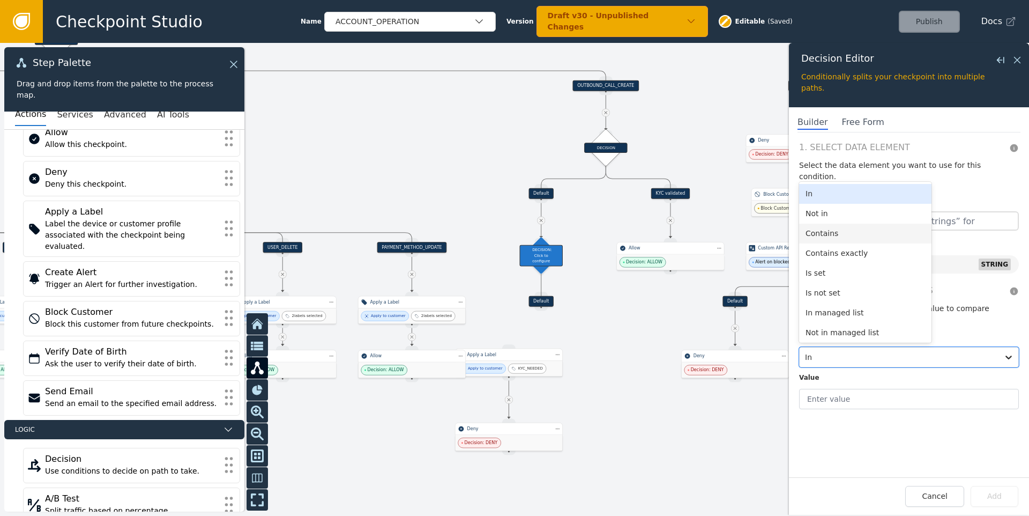
click at [835, 224] on div "Contains" at bounding box center [865, 234] width 132 height 20
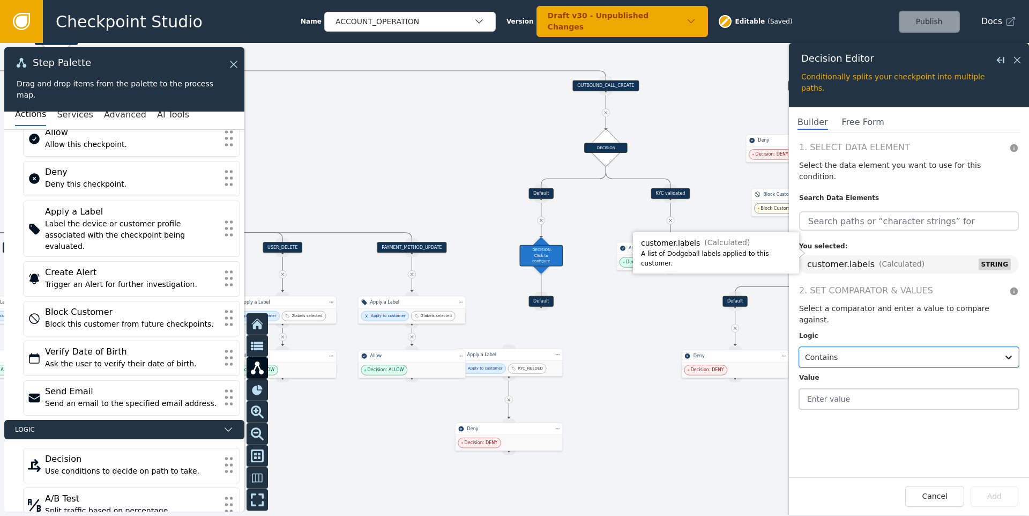
click at [843, 389] on input "text" at bounding box center [909, 399] width 220 height 20
type input "AUTH_HIGH_RISK"
click at [1005, 497] on button "Add" at bounding box center [995, 496] width 48 height 21
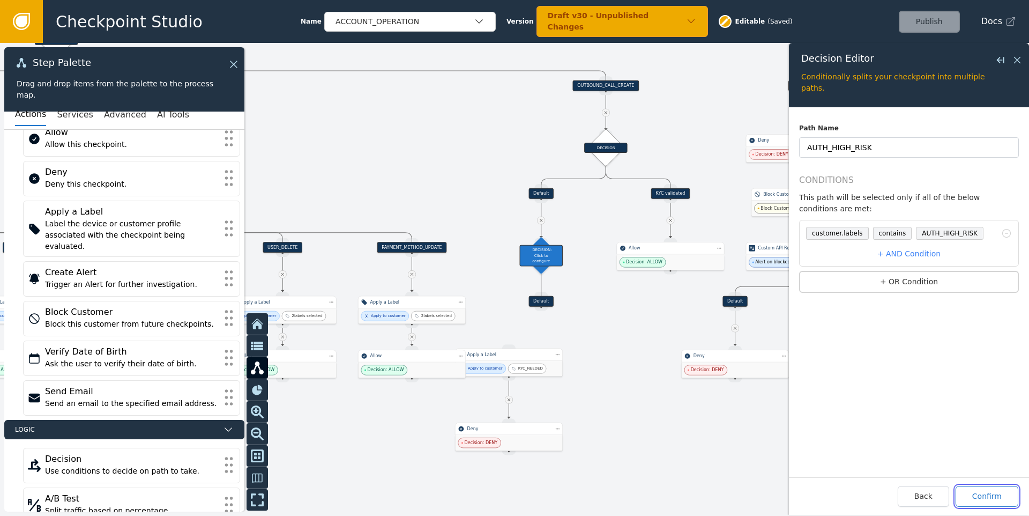
click at [989, 490] on button "Confirm" at bounding box center [987, 496] width 63 height 21
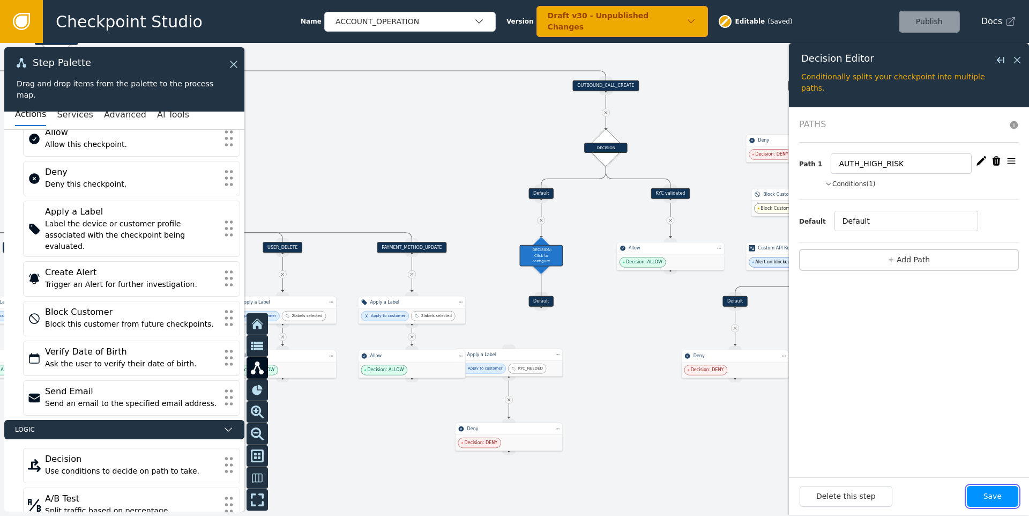
click at [993, 499] on button "Save" at bounding box center [992, 496] width 51 height 21
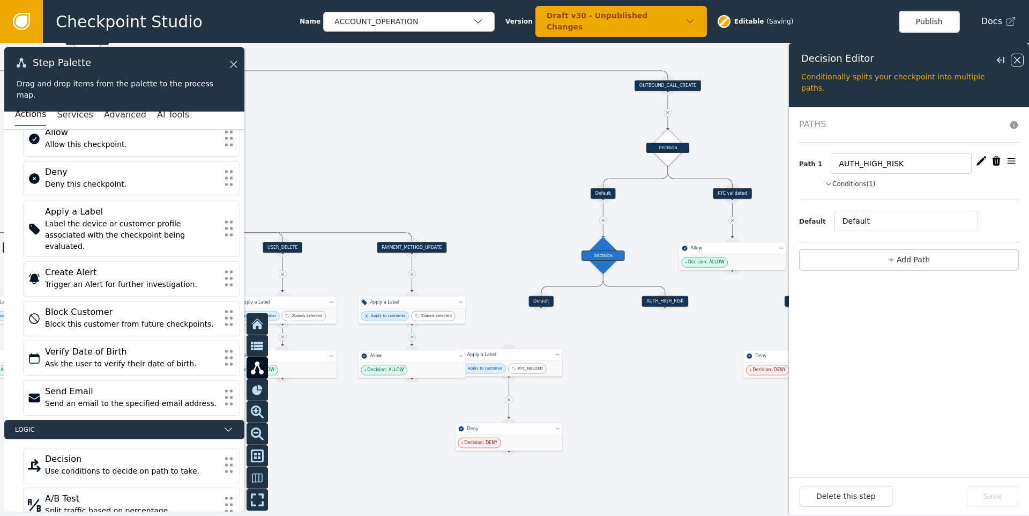
click at [1020, 57] on icon at bounding box center [1017, 60] width 6 height 6
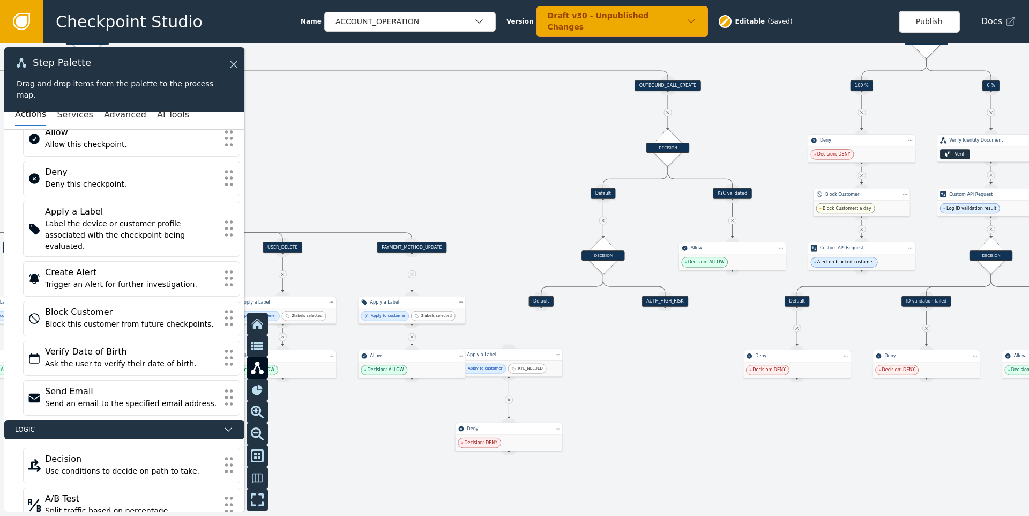
drag, startPoint x: 665, startPoint y: 308, endPoint x: 516, endPoint y: 341, distance: 152.7
click at [516, 342] on div "Target Handle for step Default Source Handle for step Target Handle for step AP…" at bounding box center [514, 279] width 1029 height 473
drag, startPoint x: 667, startPoint y: 307, endPoint x: 509, endPoint y: 345, distance: 162.2
drag, startPoint x: 536, startPoint y: 375, endPoint x: 535, endPoint y: 347, distance: 27.9
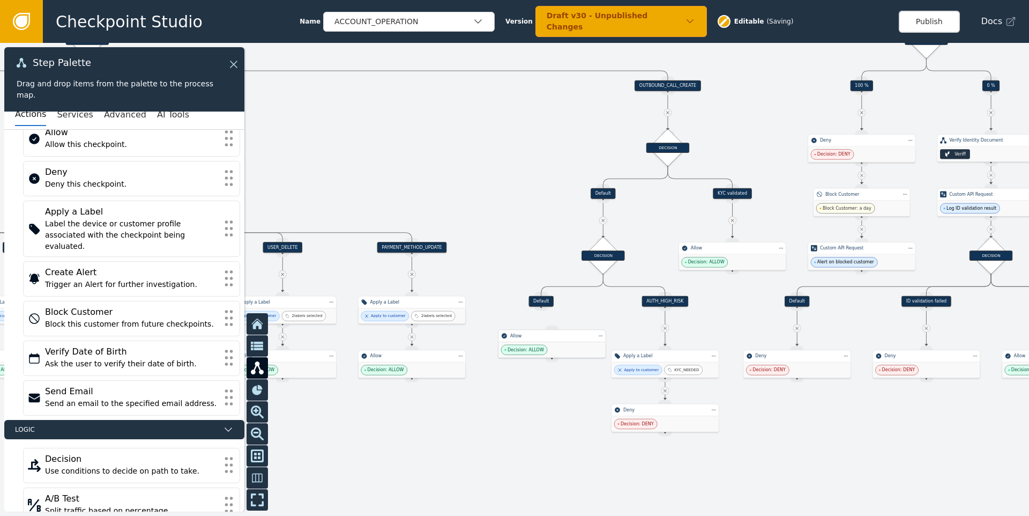
click at [535, 347] on span "Decision: ALLOW" at bounding box center [526, 349] width 36 height 6
drag, startPoint x: 541, startPoint y: 309, endPoint x: 550, endPoint y: 325, distance: 18.7
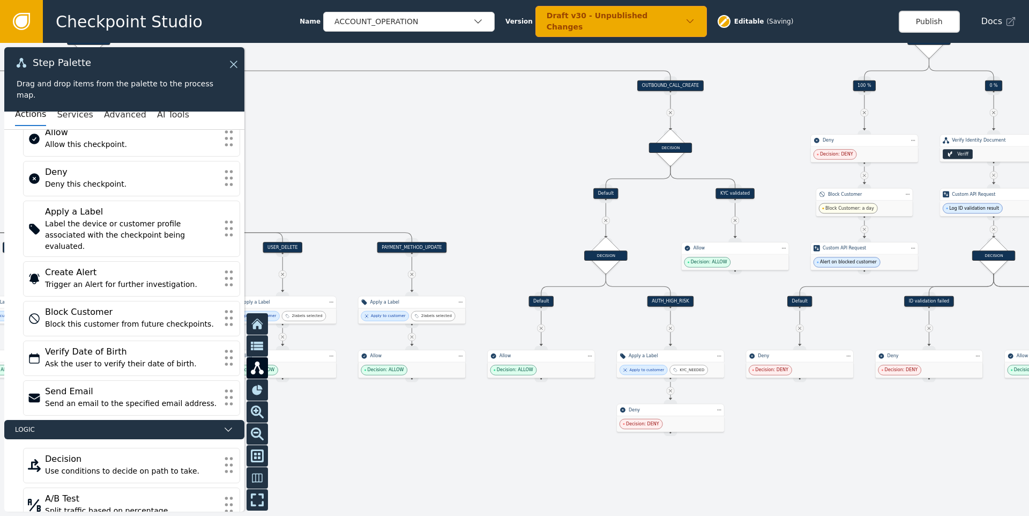
click at [782, 427] on div at bounding box center [514, 279] width 1029 height 473
click at [607, 257] on div "DECISION" at bounding box center [605, 255] width 43 height 10
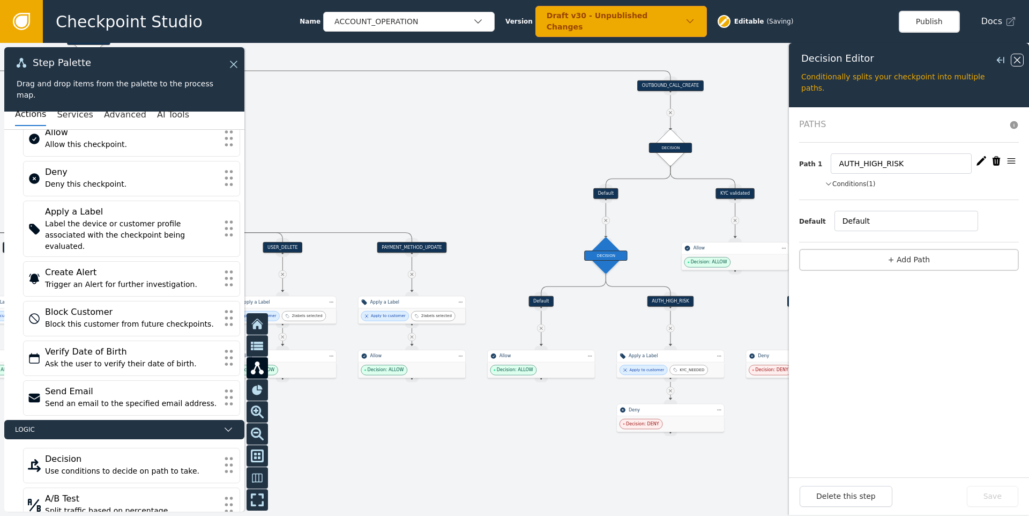
click at [1018, 58] on icon at bounding box center [1018, 60] width 12 height 12
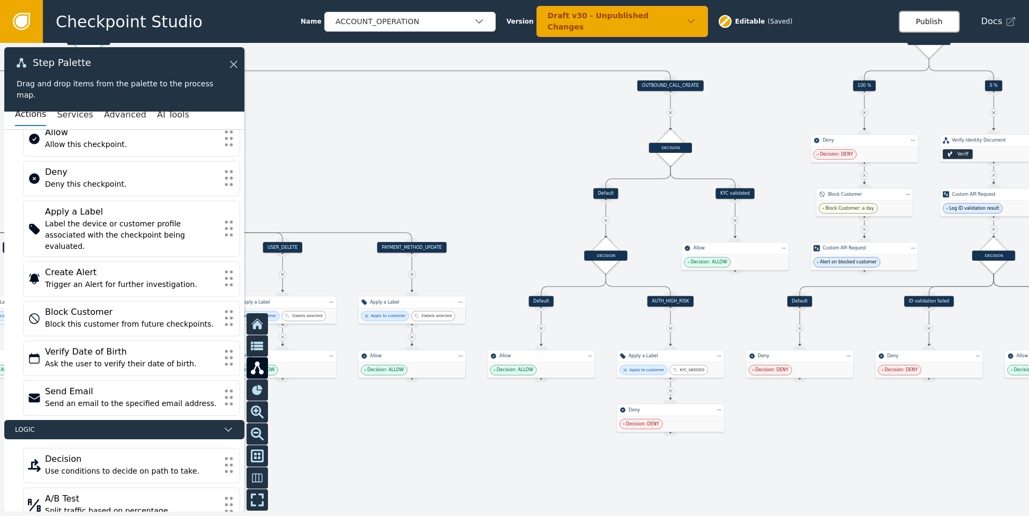
click at [923, 24] on button "Publish" at bounding box center [929, 22] width 61 height 22
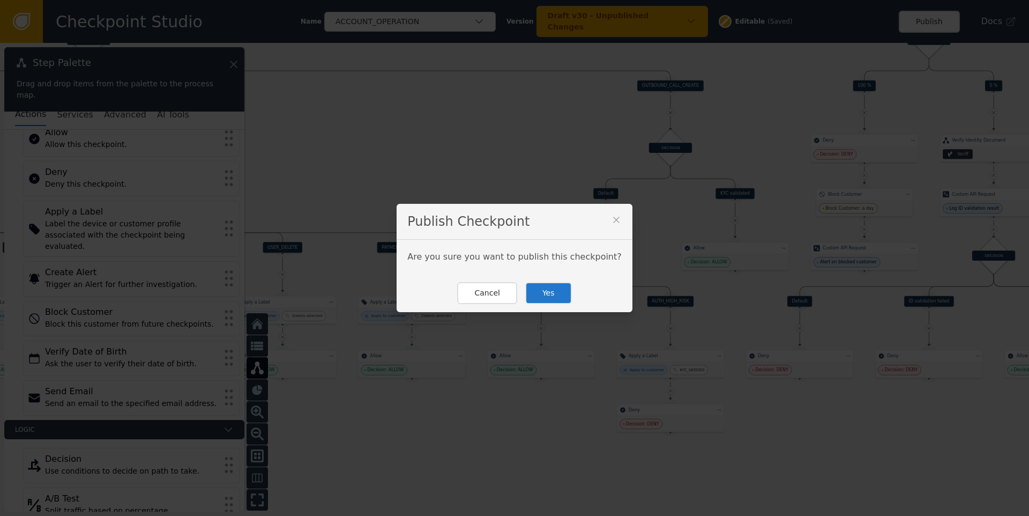
click at [551, 288] on button "Yes" at bounding box center [548, 293] width 47 height 22
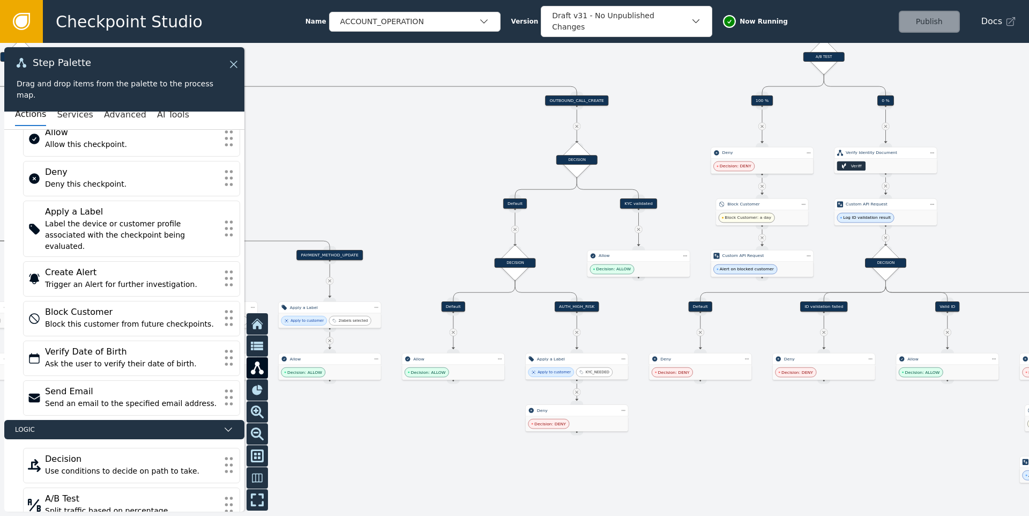
drag, startPoint x: 529, startPoint y: 182, endPoint x: 392, endPoint y: 194, distance: 137.8
click at [392, 194] on div at bounding box center [514, 279] width 1029 height 473
